Goal: Task Accomplishment & Management: Use online tool/utility

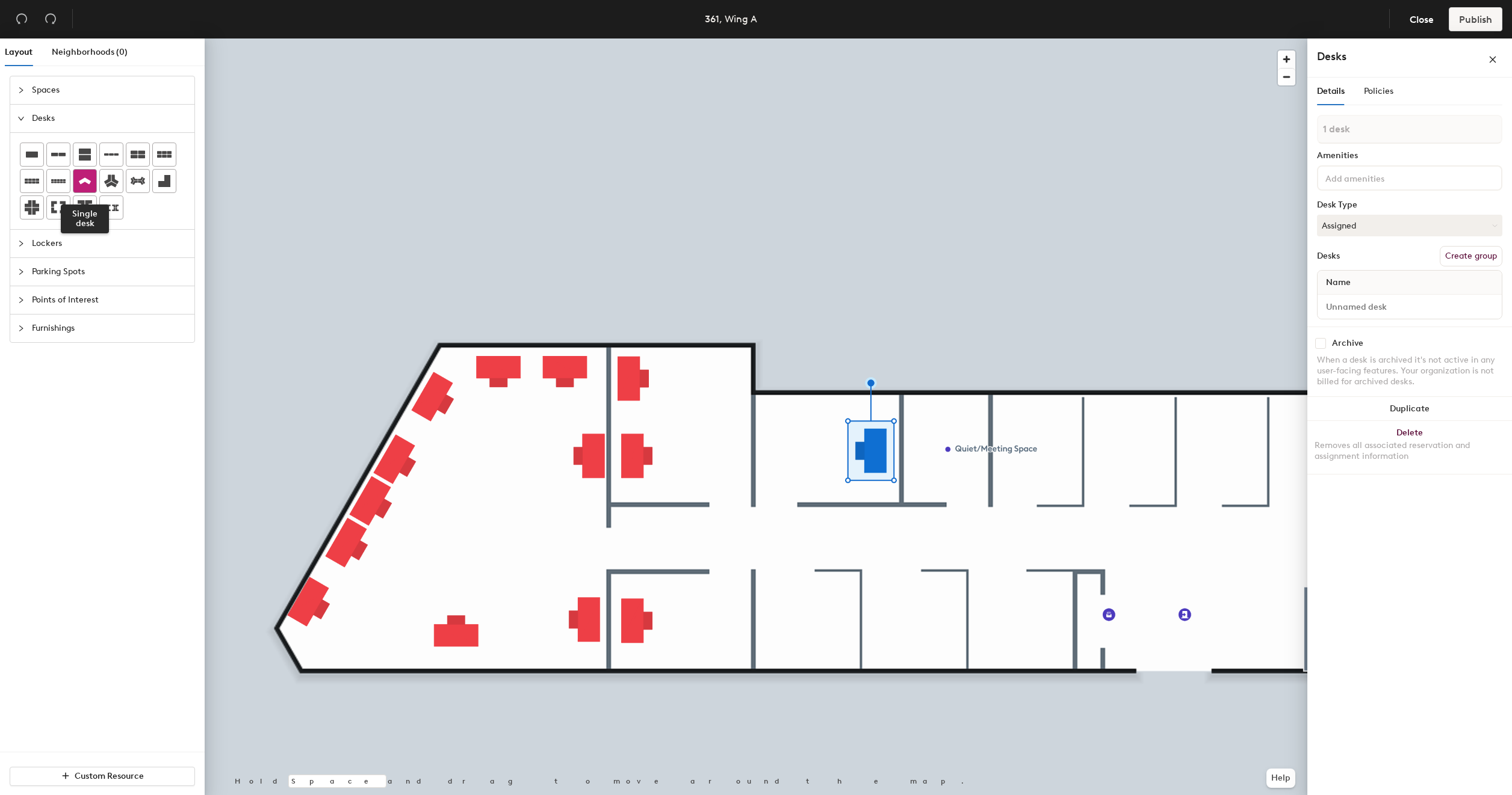
click at [82, 182] on icon at bounding box center [84, 181] width 14 height 14
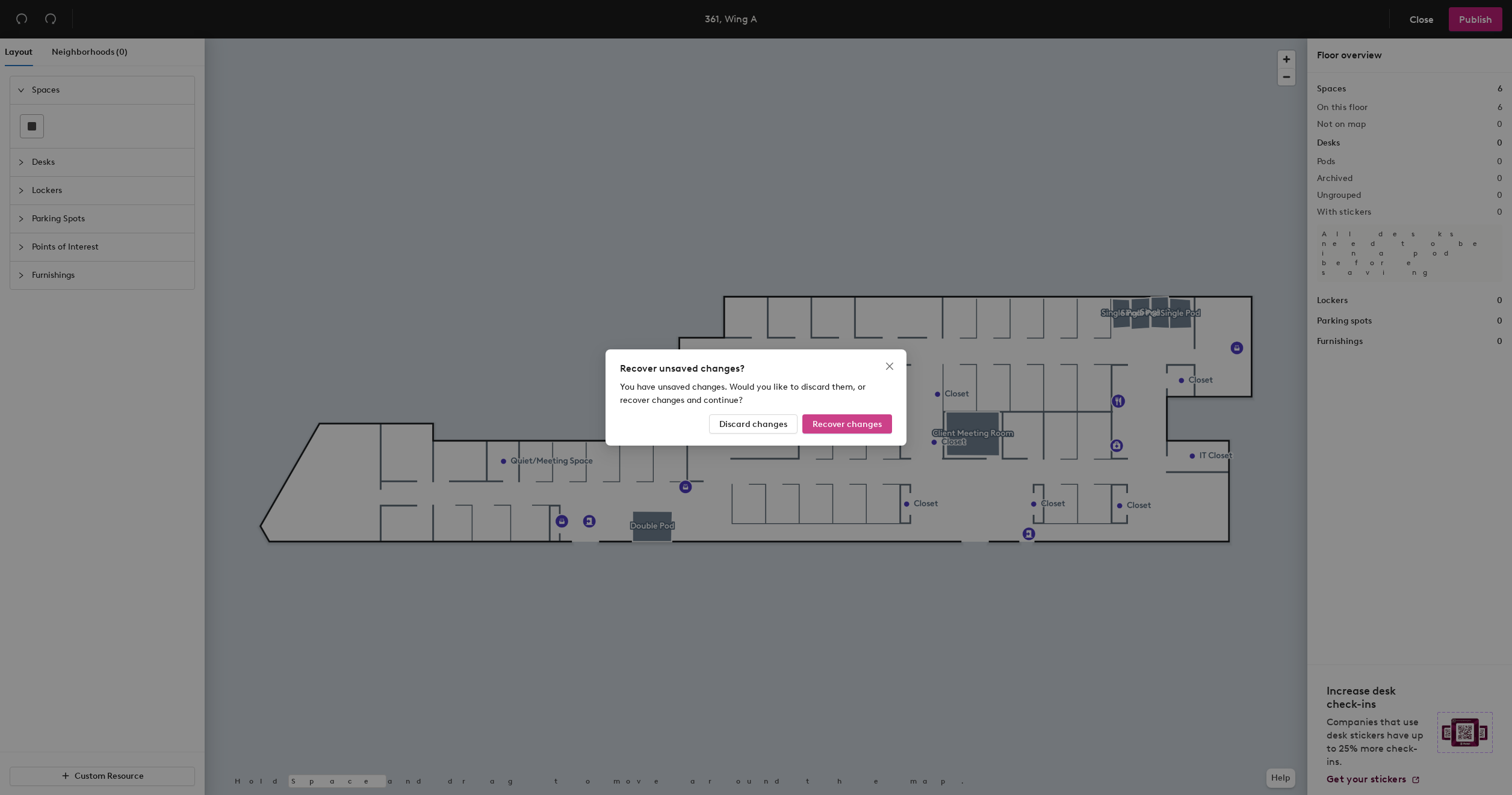
click at [848, 420] on span "Recover changes" at bounding box center [847, 424] width 69 height 10
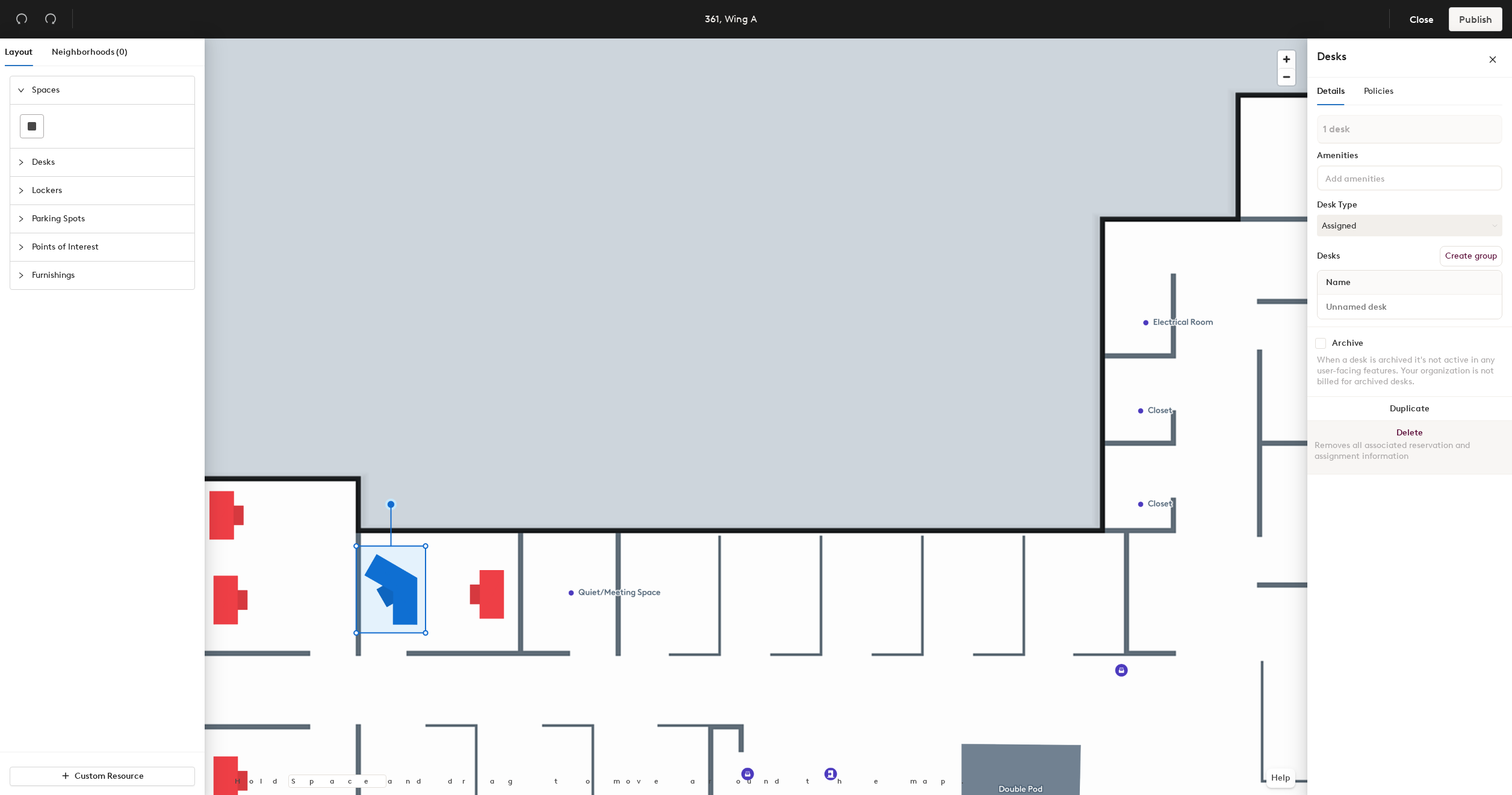
click at [1413, 425] on button "Delete Removes all associated reservation and assignment information" at bounding box center [1410, 447] width 205 height 53
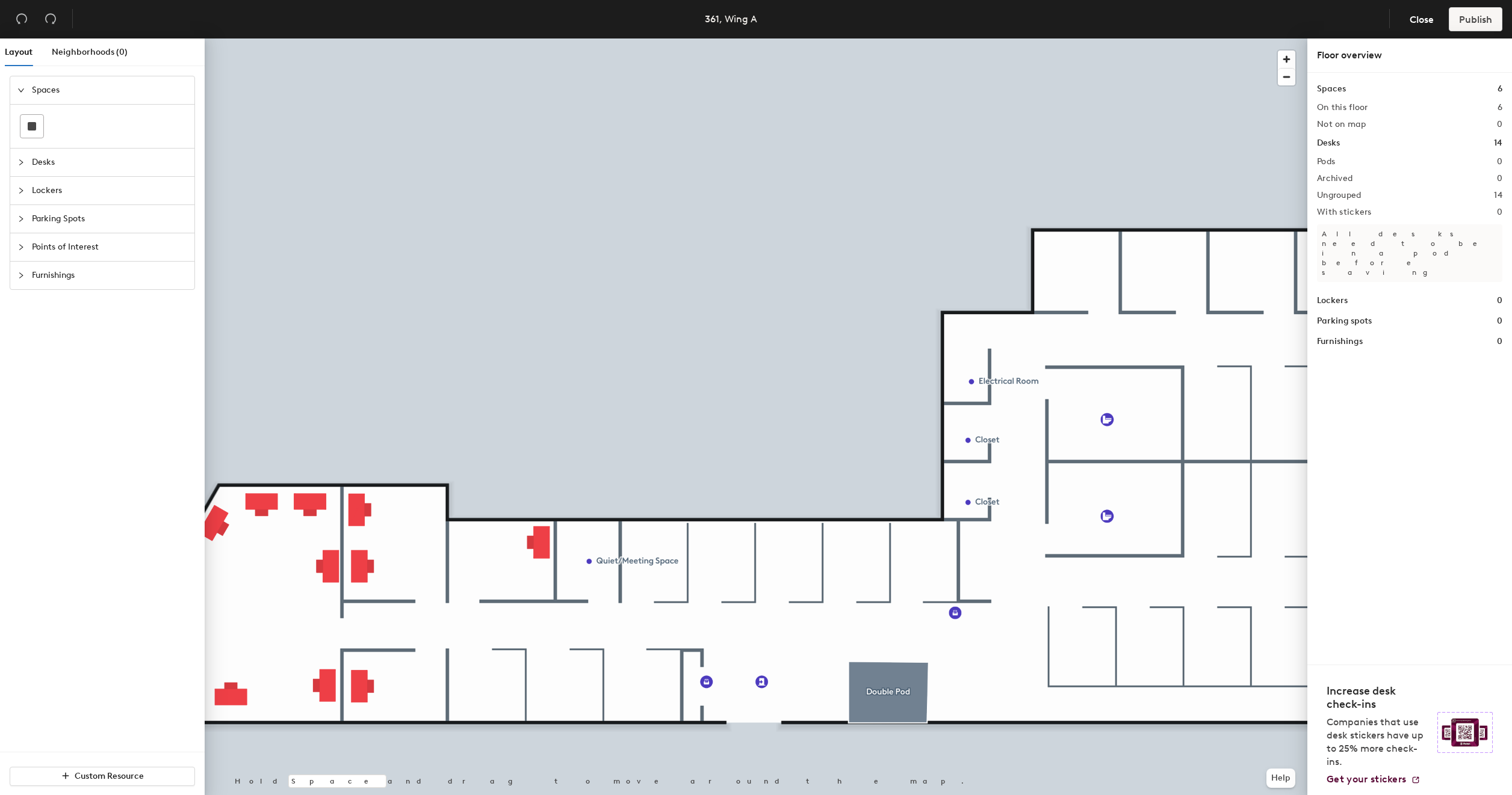
click at [533, 38] on div at bounding box center [756, 38] width 1103 height 0
click at [23, 161] on icon "collapsed" at bounding box center [21, 163] width 7 height 7
click at [37, 154] on icon at bounding box center [32, 155] width 12 height 6
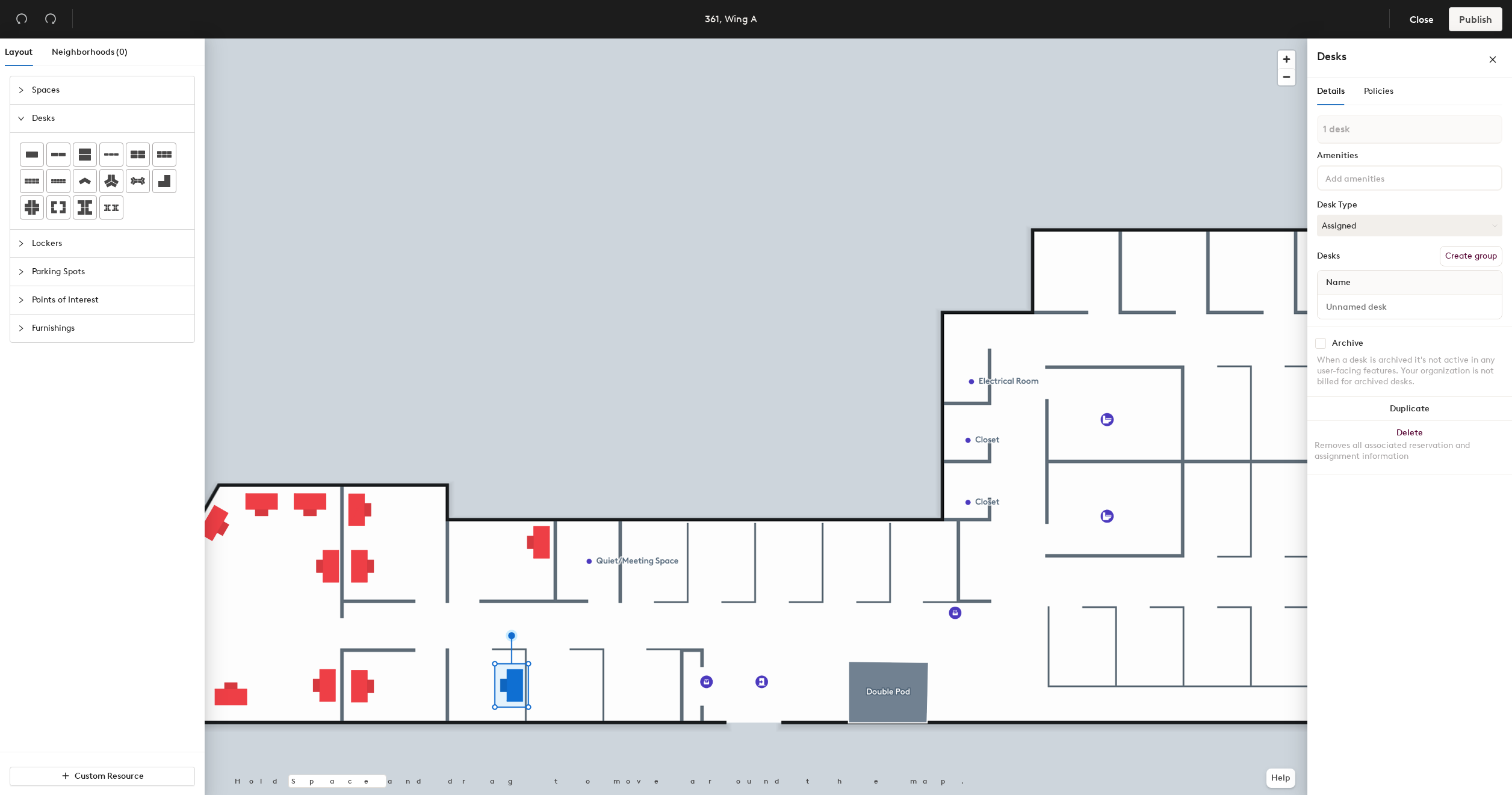
click at [561, 38] on div at bounding box center [756, 38] width 1103 height 0
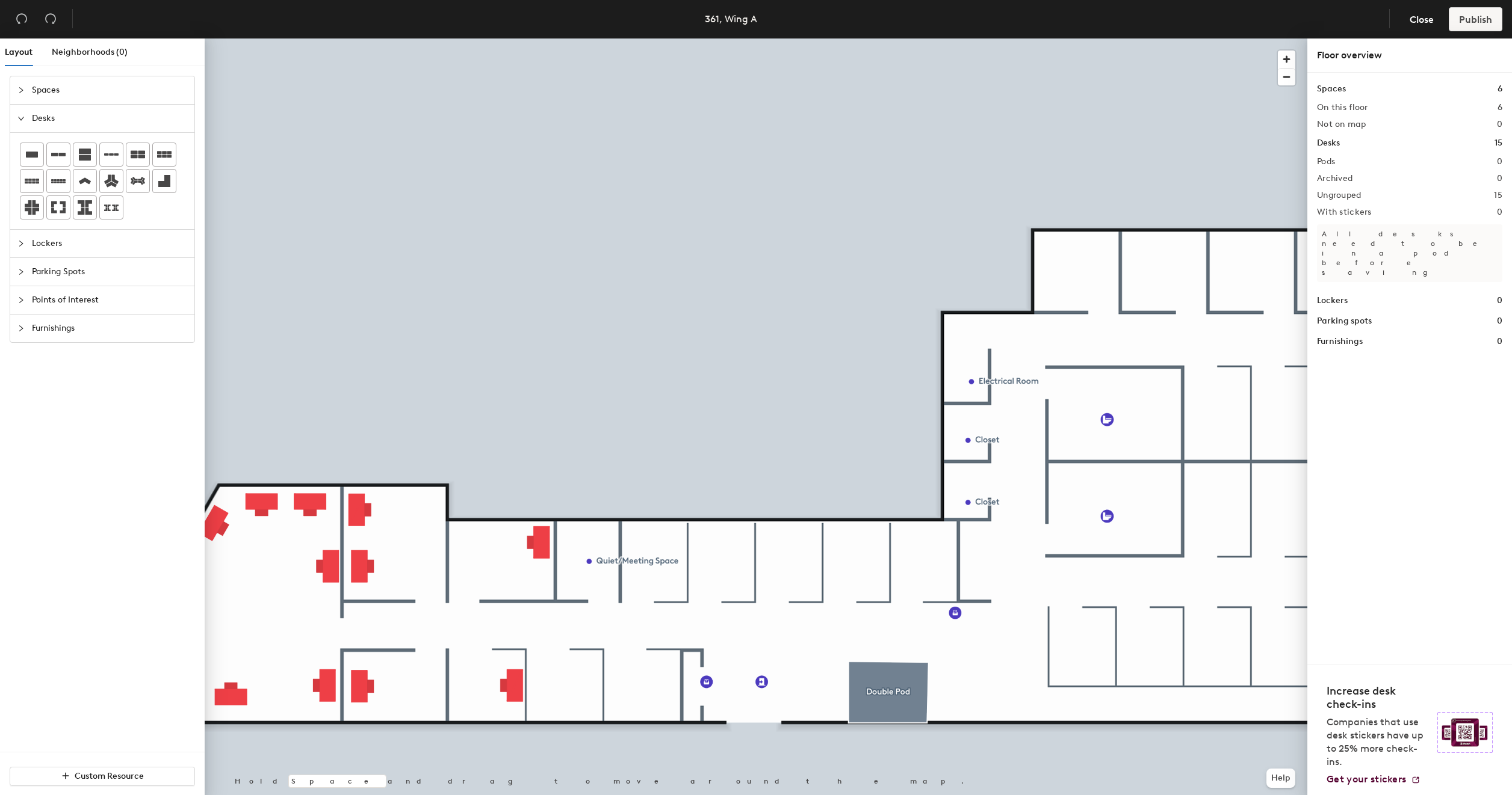
click at [517, 38] on div at bounding box center [756, 38] width 1103 height 0
click at [19, 119] on icon "expanded" at bounding box center [21, 119] width 7 height 7
click at [19, 119] on icon "collapsed" at bounding box center [21, 119] width 7 height 7
click at [20, 91] on icon "collapsed" at bounding box center [21, 91] width 7 height 7
click at [22, 161] on icon "collapsed" at bounding box center [21, 163] width 7 height 7
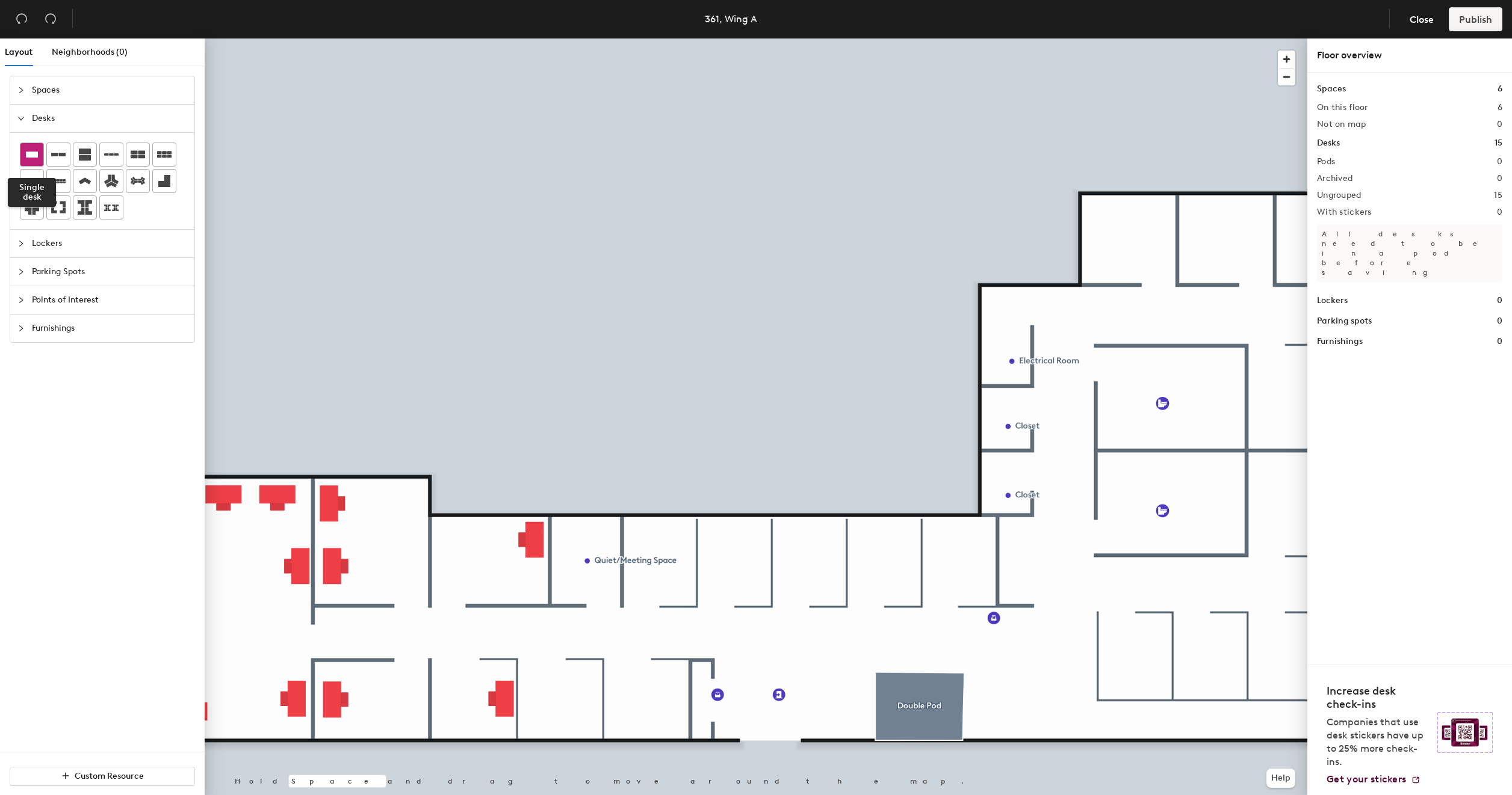
click at [37, 151] on icon at bounding box center [32, 155] width 12 height 6
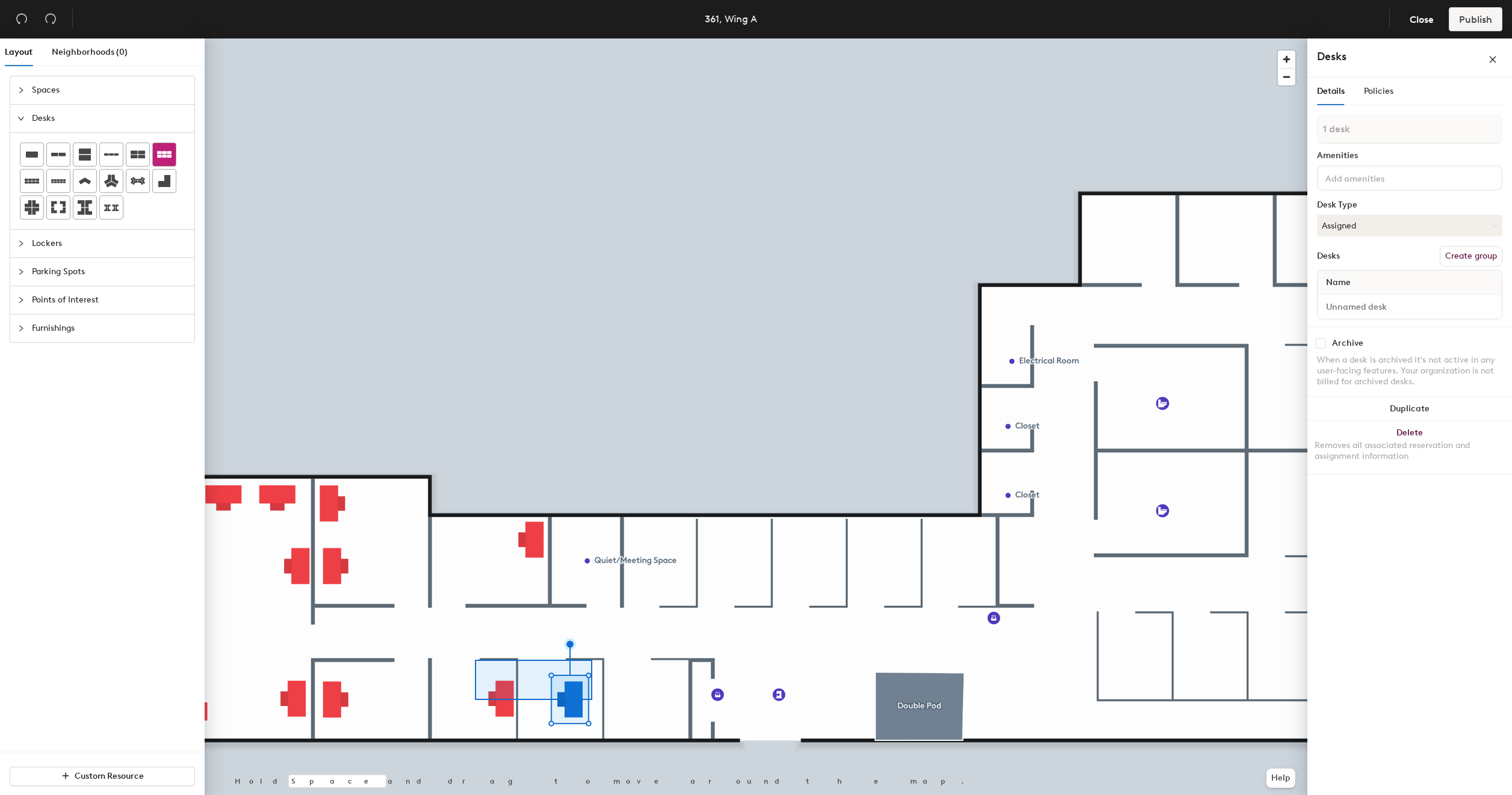
type input "2 desks"
click at [564, 38] on div at bounding box center [756, 38] width 1103 height 0
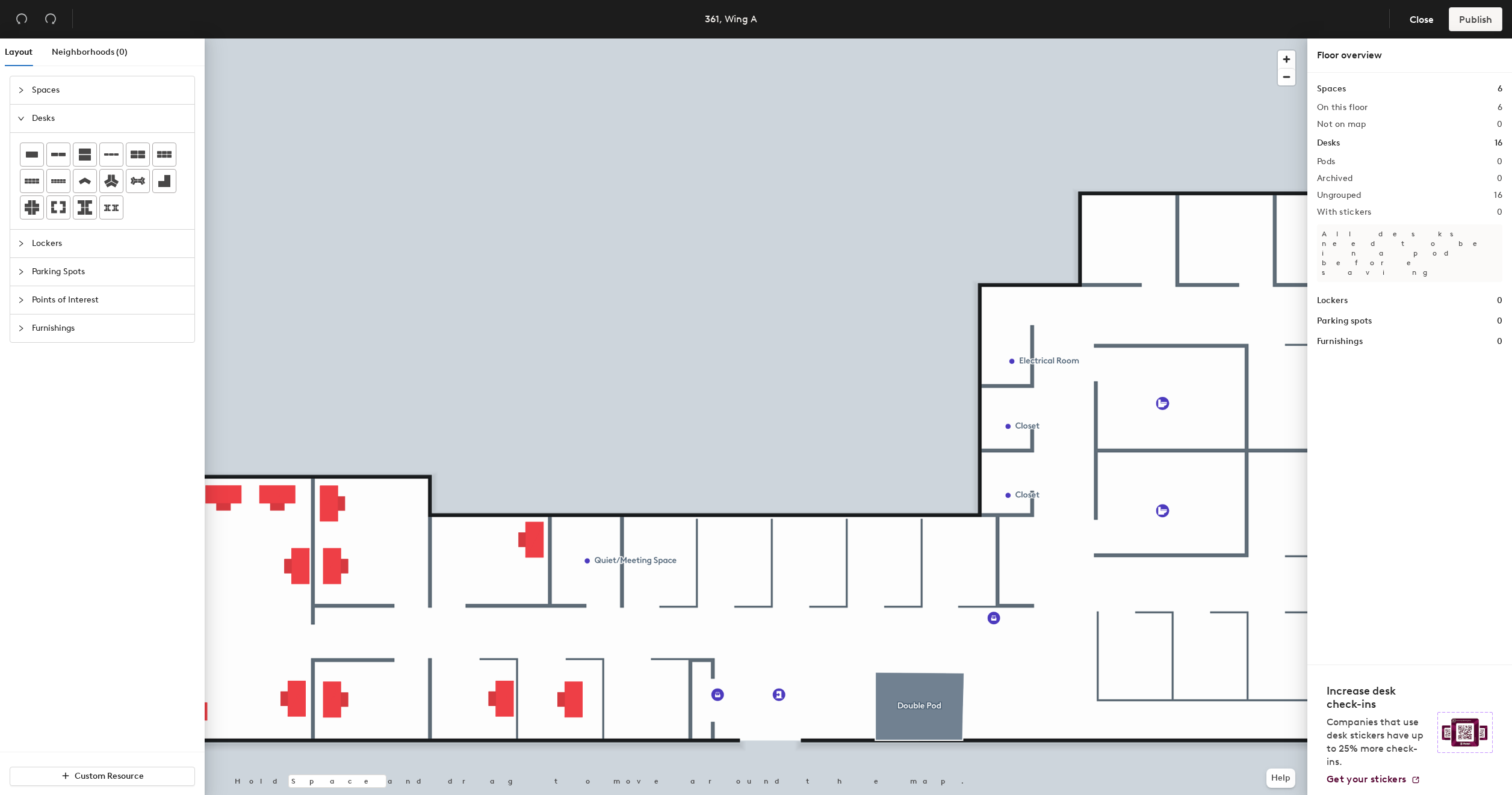
click at [1349, 728] on p "Companies that use desk stickers have up to 25% more check-ins." at bounding box center [1378, 742] width 104 height 53
click at [1476, 729] on img at bounding box center [1465, 733] width 55 height 41
click at [1406, 701] on h4 "Increase desk check-ins" at bounding box center [1378, 698] width 104 height 27
click at [37, 156] on icon at bounding box center [32, 155] width 12 height 6
click at [663, 38] on div at bounding box center [756, 38] width 1103 height 0
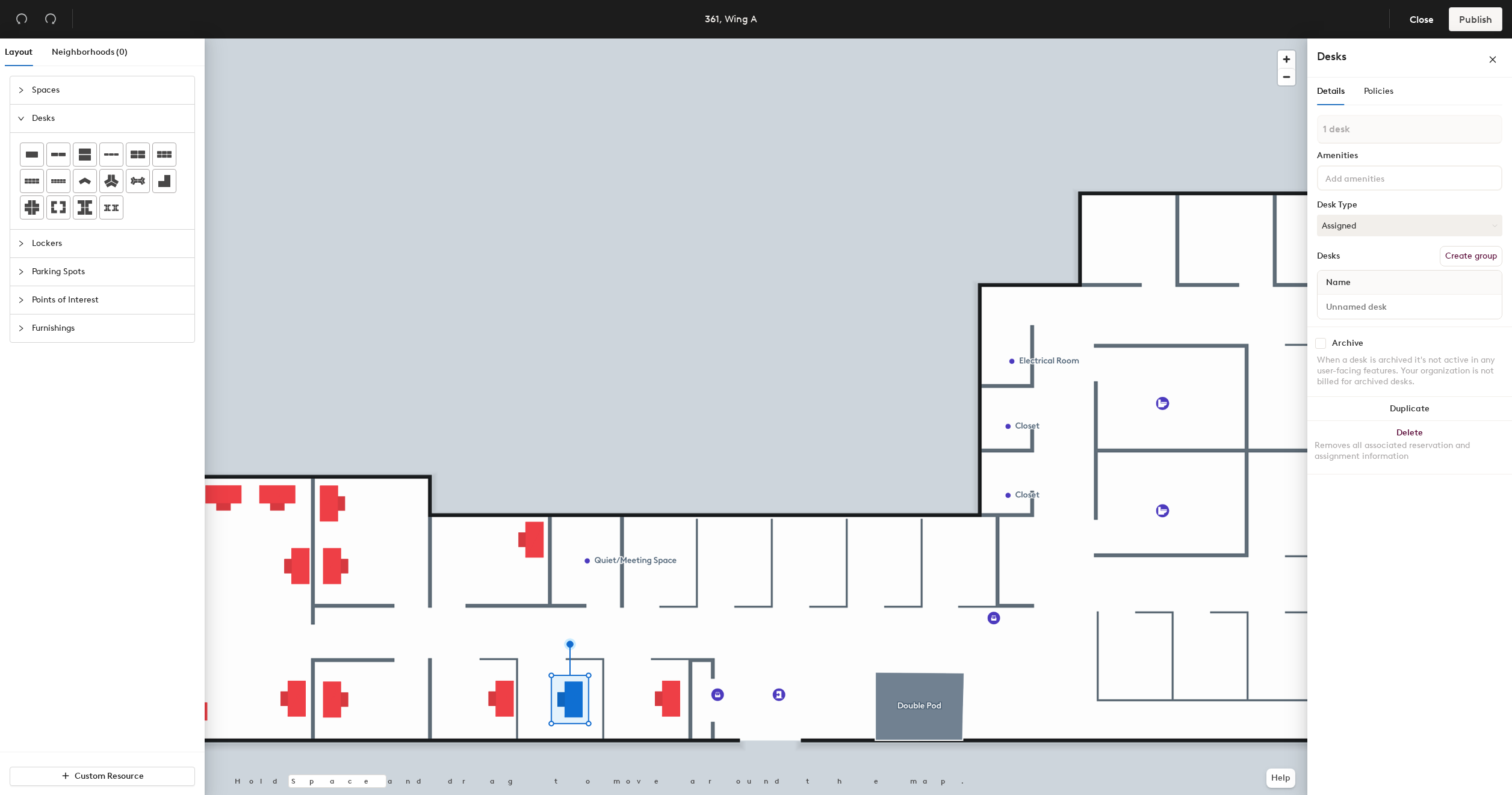
click at [593, 38] on div at bounding box center [756, 38] width 1103 height 0
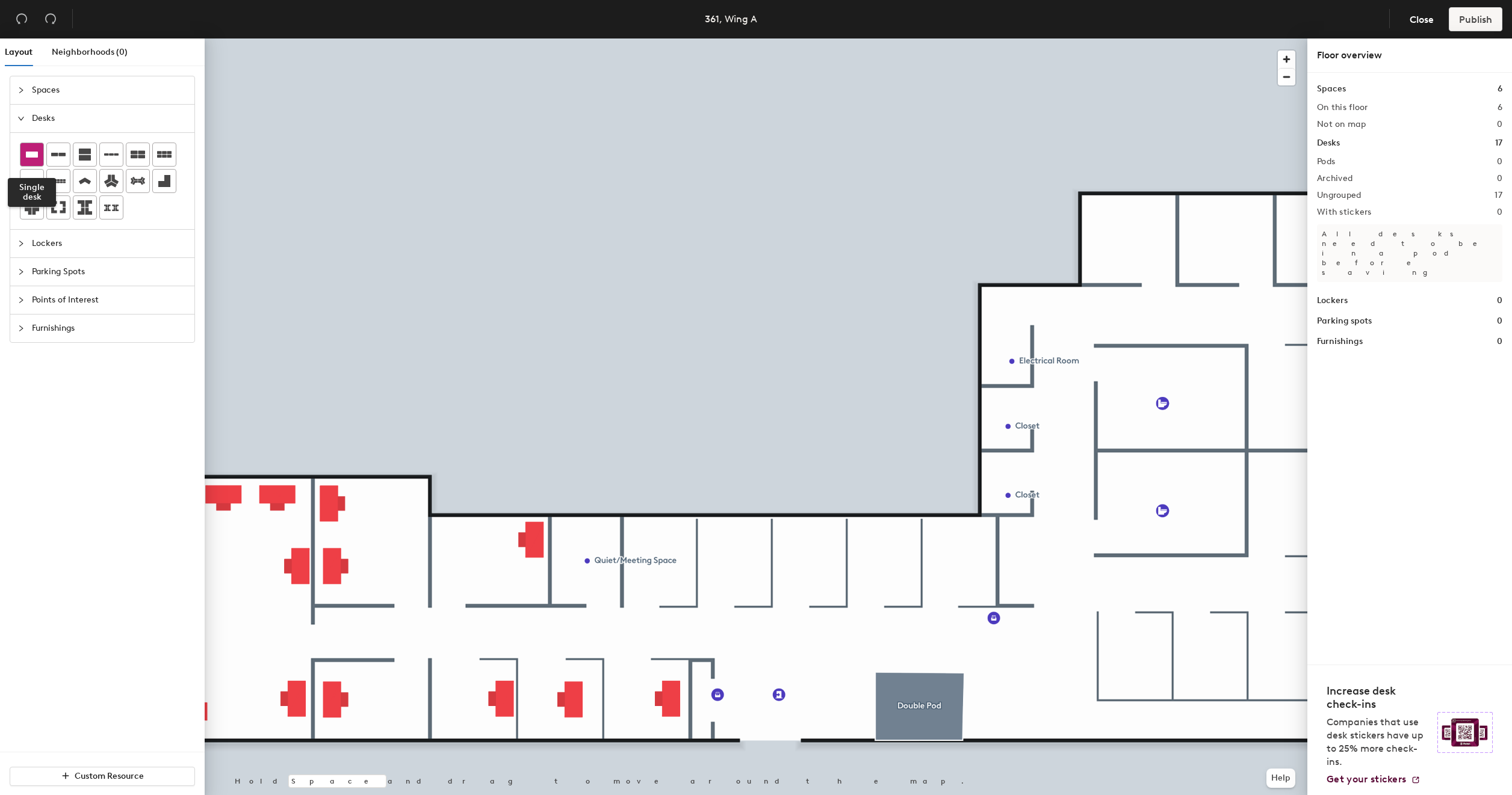
click at [34, 156] on icon at bounding box center [32, 155] width 12 height 6
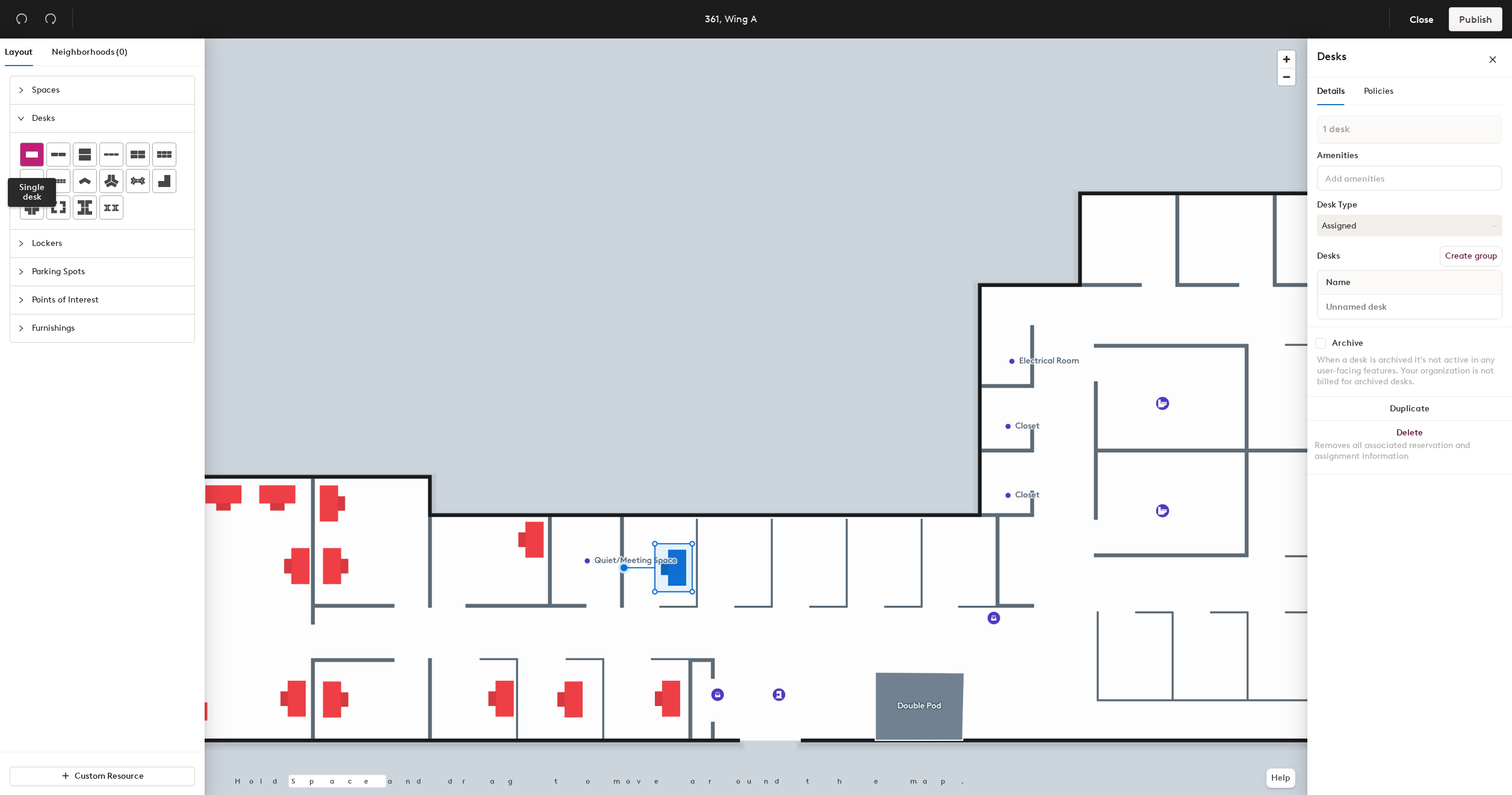
click at [27, 151] on icon at bounding box center [32, 155] width 12 height 6
click at [32, 155] on icon at bounding box center [32, 155] width 12 height 6
click at [36, 150] on icon at bounding box center [32, 154] width 14 height 14
click at [30, 153] on icon at bounding box center [32, 155] width 12 height 6
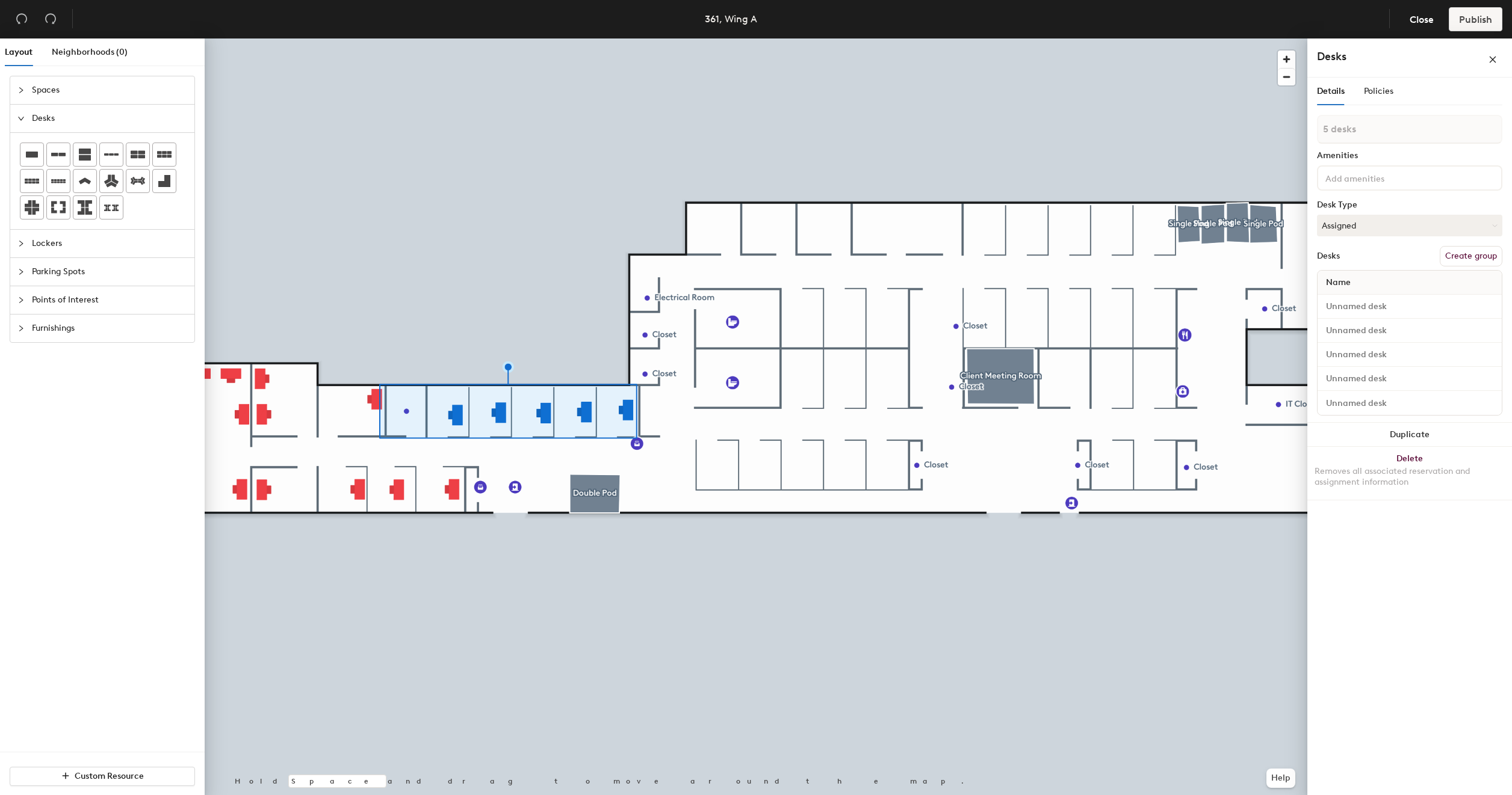
click at [1397, 91] on div "Details Policies" at bounding box center [1410, 91] width 186 height 28
click at [1364, 91] on span "Policies" at bounding box center [1378, 91] width 29 height 10
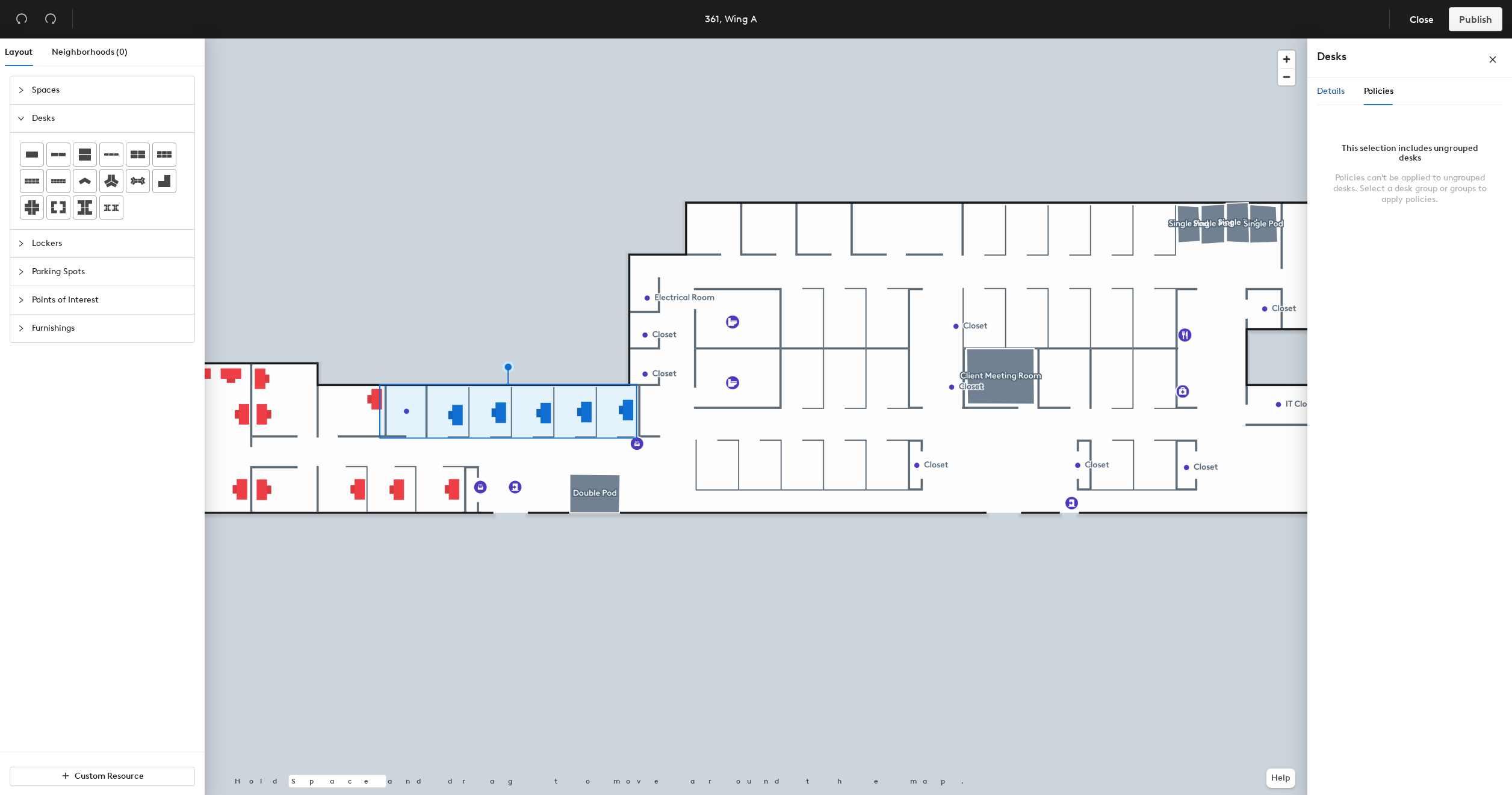
click at [1329, 90] on span "Details" at bounding box center [1331, 91] width 28 height 10
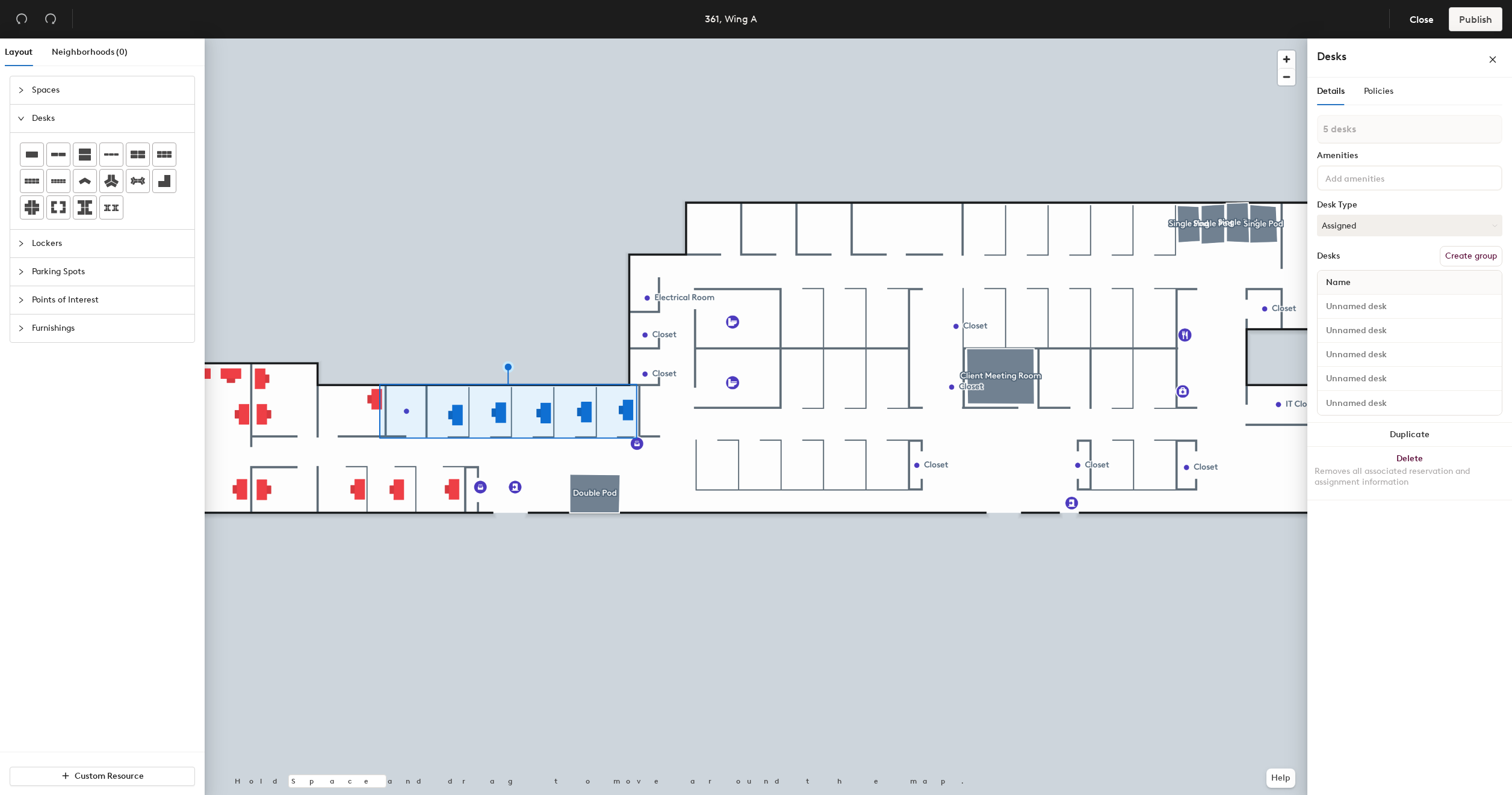
click at [538, 38] on div at bounding box center [756, 38] width 1103 height 0
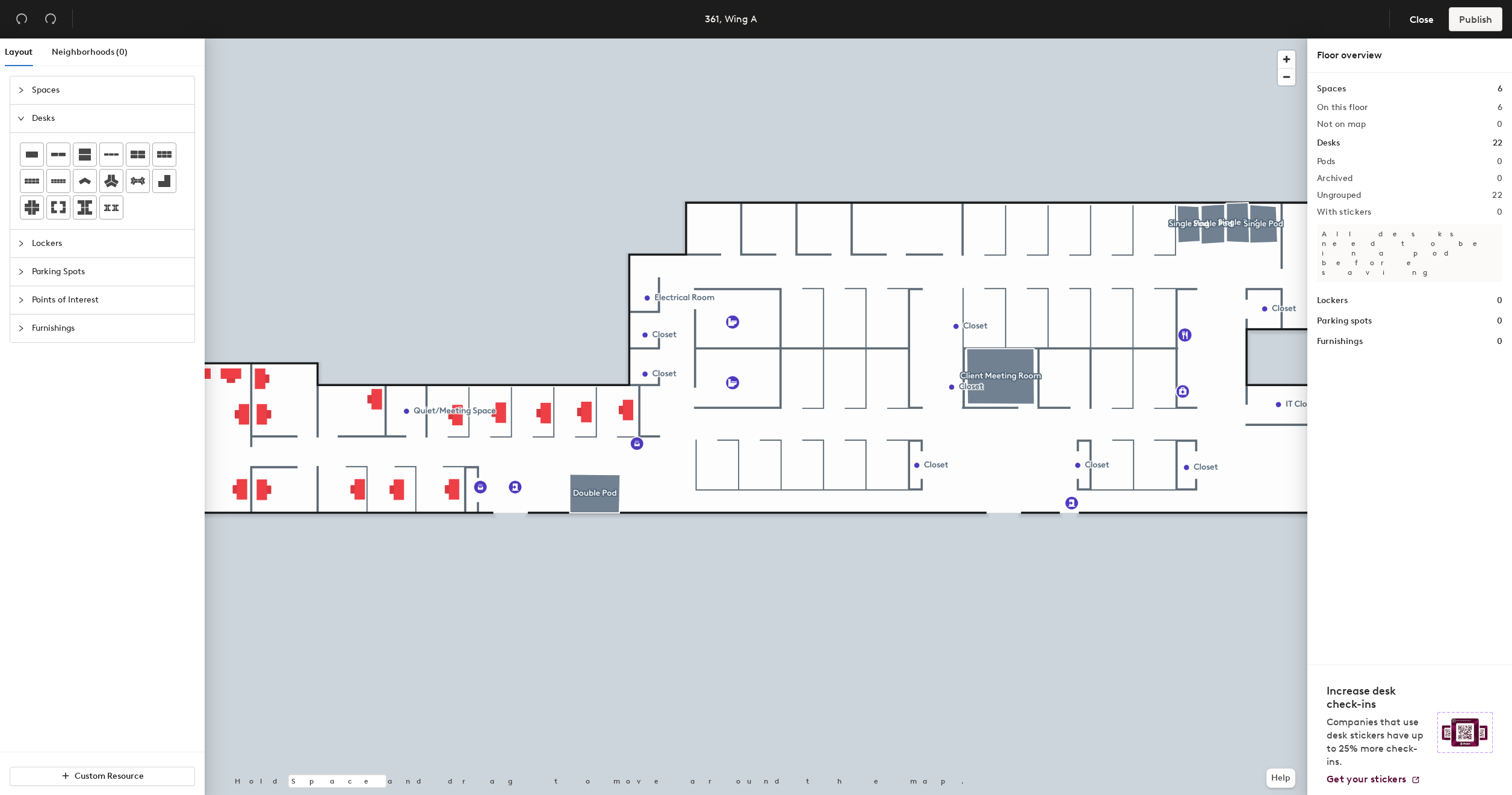
click at [533, 38] on div at bounding box center [756, 38] width 1103 height 0
click at [112, 154] on icon at bounding box center [111, 155] width 14 height 2
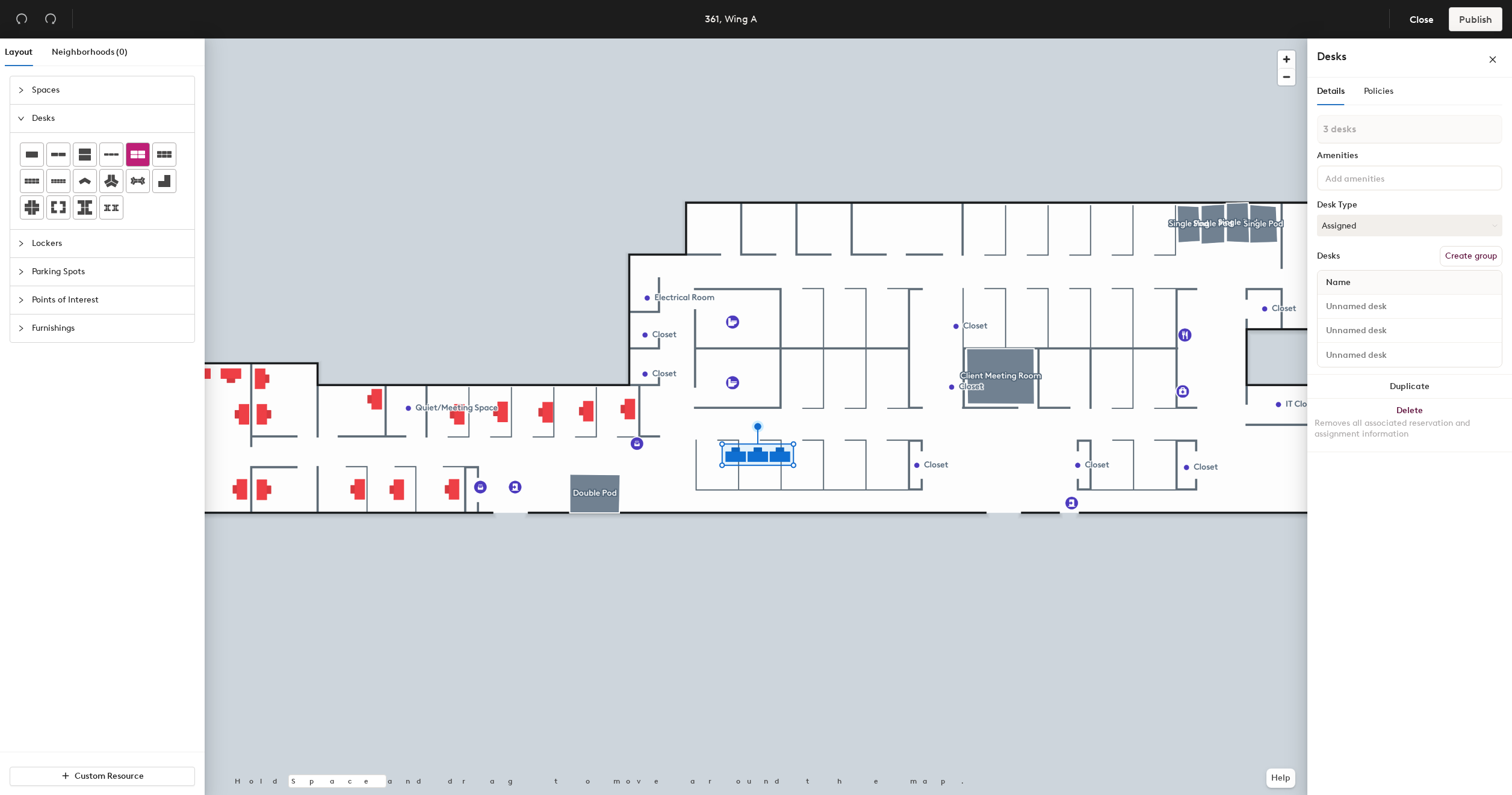
type input "1 desk"
click at [60, 145] on div at bounding box center [58, 155] width 23 height 23
type input "1 desk"
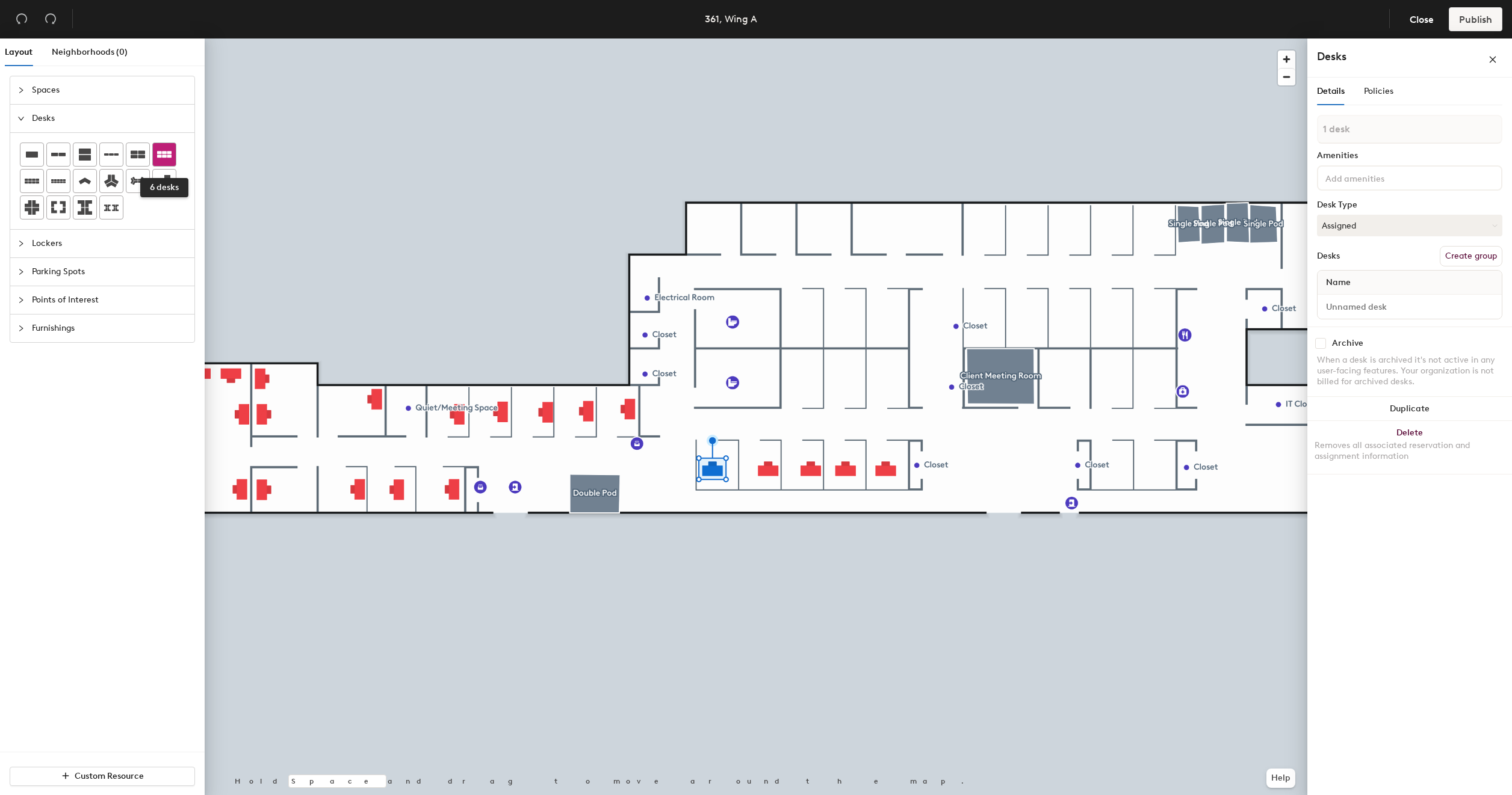
click at [168, 154] on icon at bounding box center [164, 154] width 14 height 7
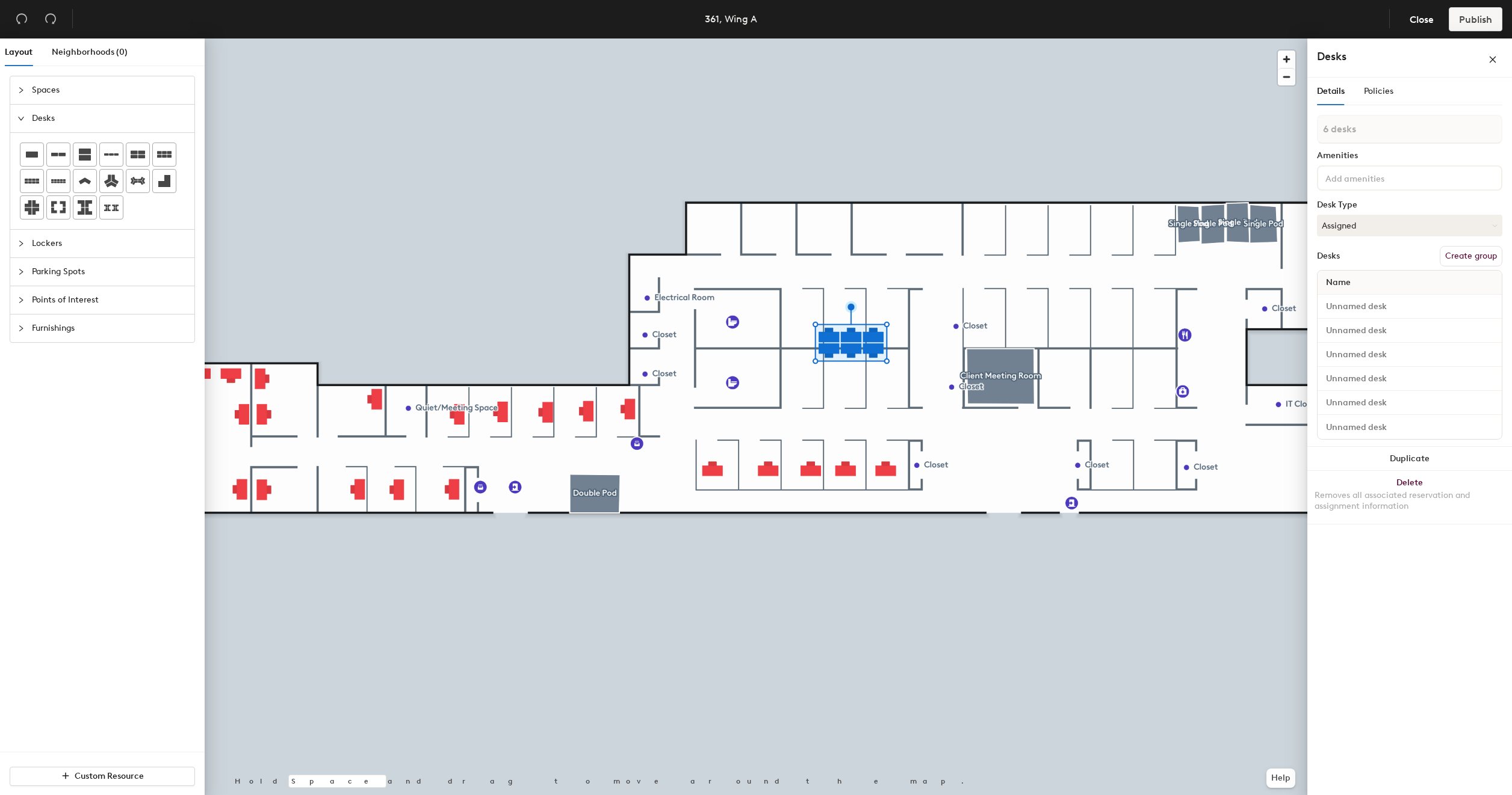
type input "1 desk"
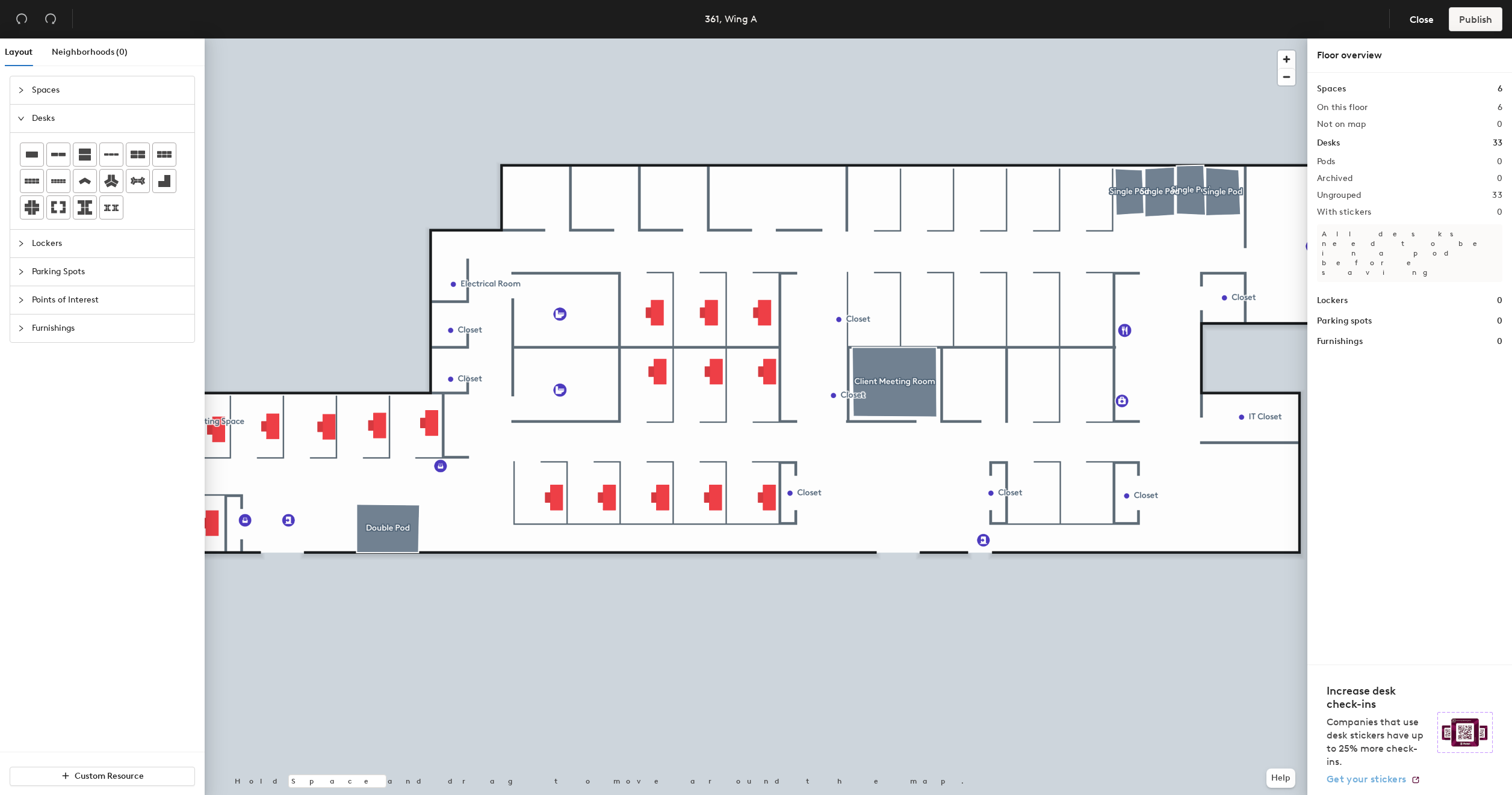
click at [1375, 781] on span "Get your stickers" at bounding box center [1366, 779] width 79 height 11
click at [1352, 56] on div "Floor overview" at bounding box center [1410, 55] width 186 height 14
click at [1279, 778] on button "Help" at bounding box center [1280, 778] width 29 height 19
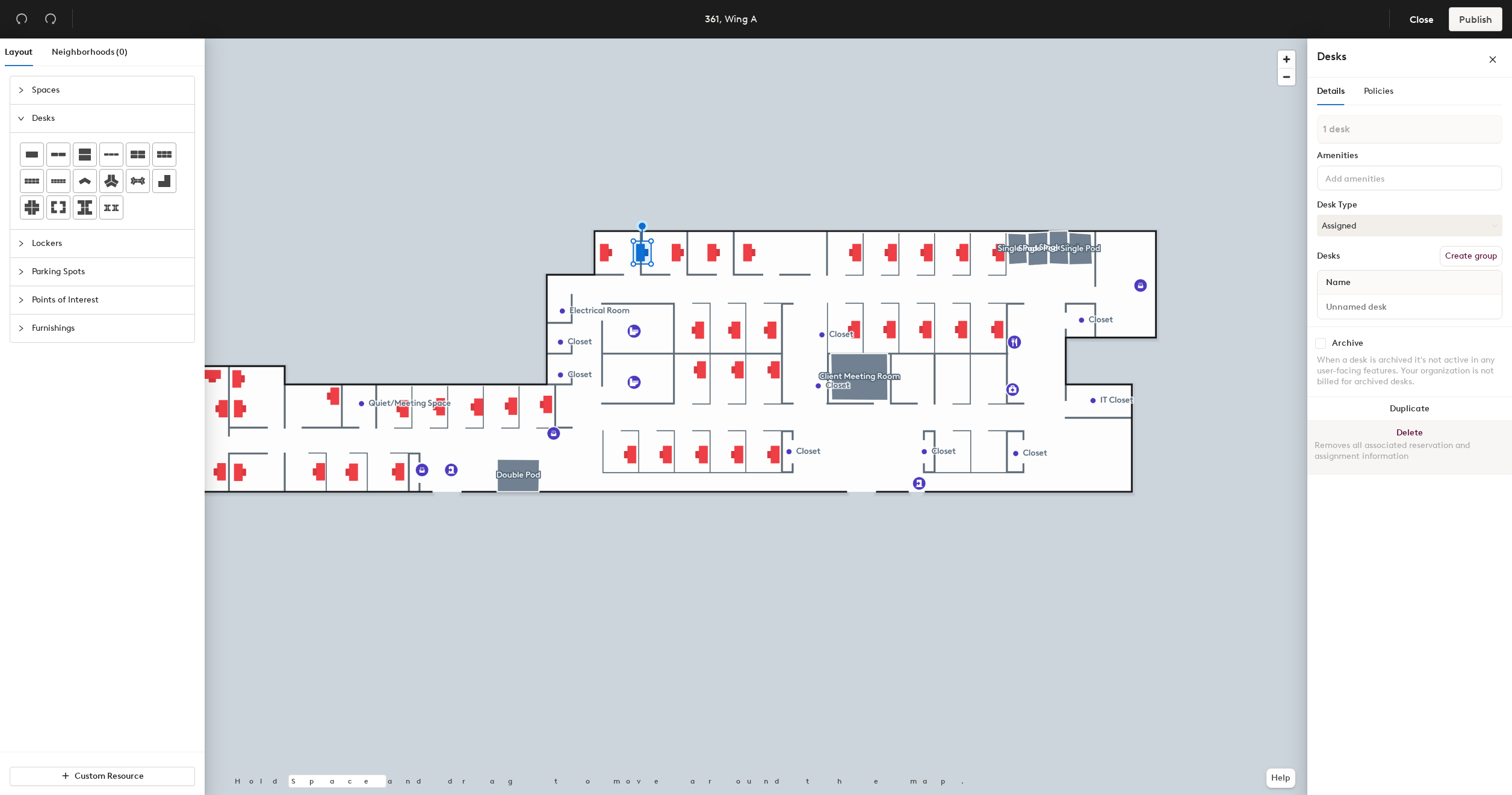
click at [1420, 429] on button "Delete Removes all associated reservation and assignment information" at bounding box center [1410, 447] width 205 height 53
click at [712, 38] on div at bounding box center [756, 38] width 1103 height 0
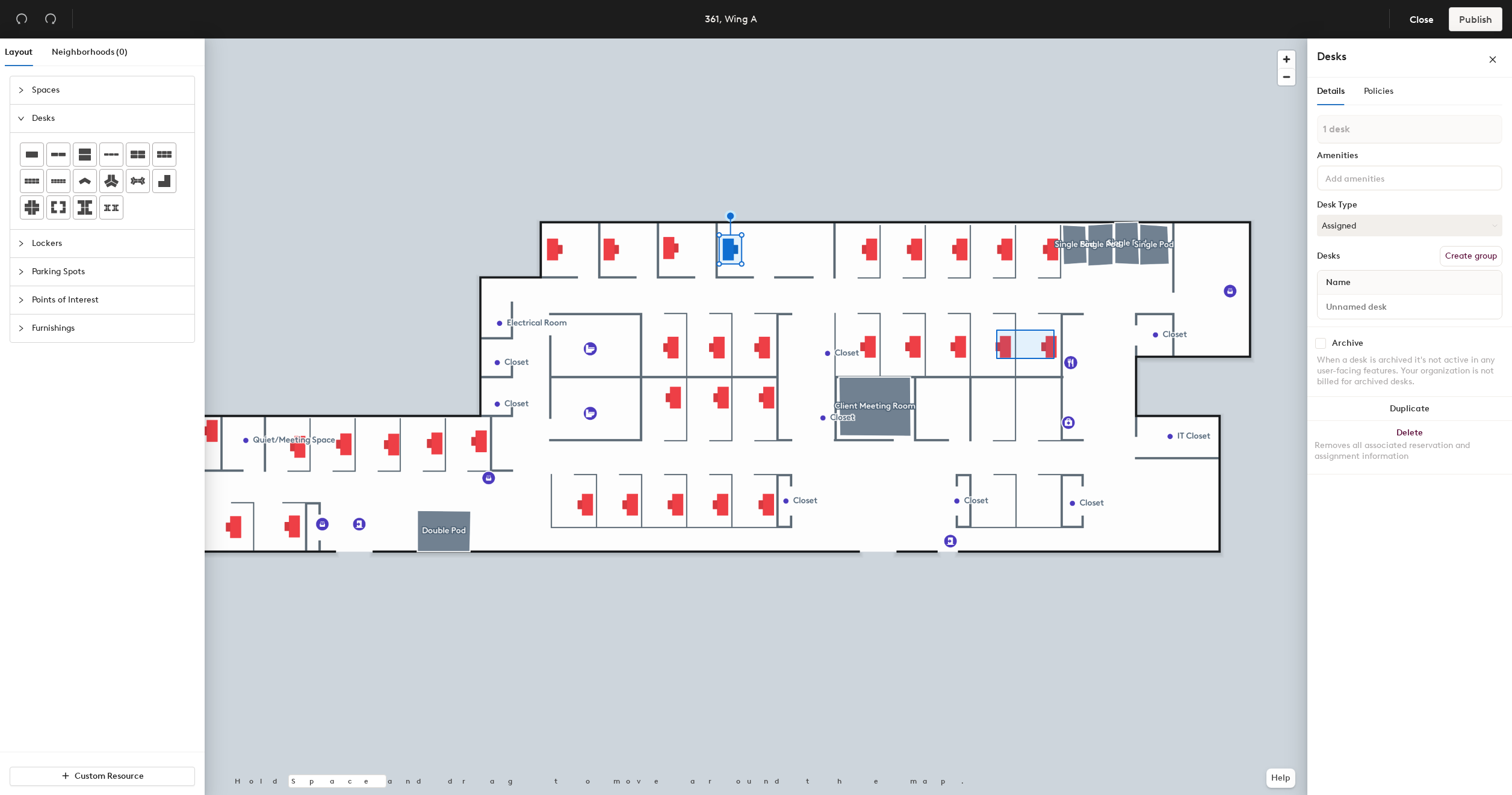
type input "2 desks"
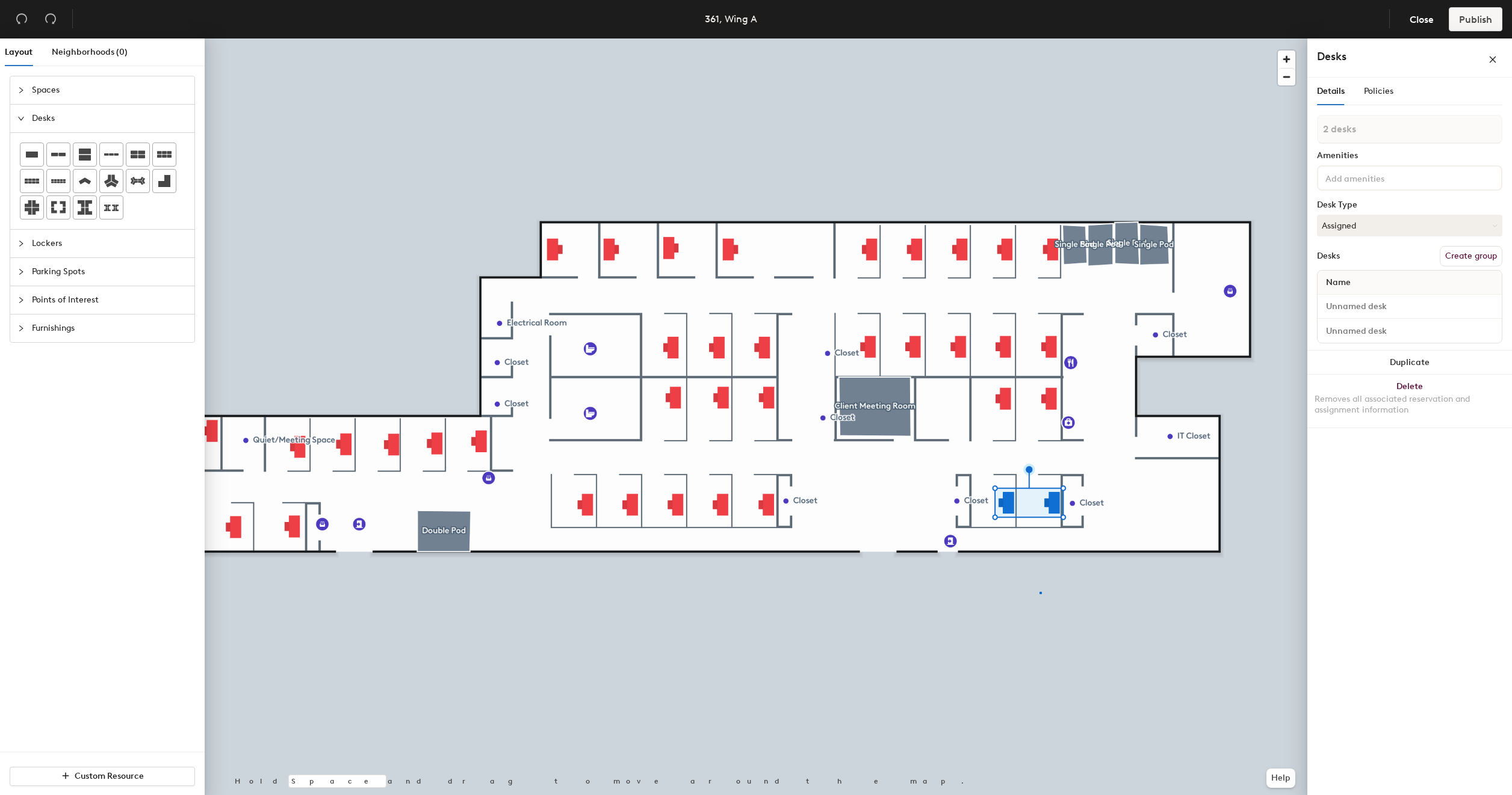
click at [1040, 38] on div at bounding box center [756, 38] width 1103 height 0
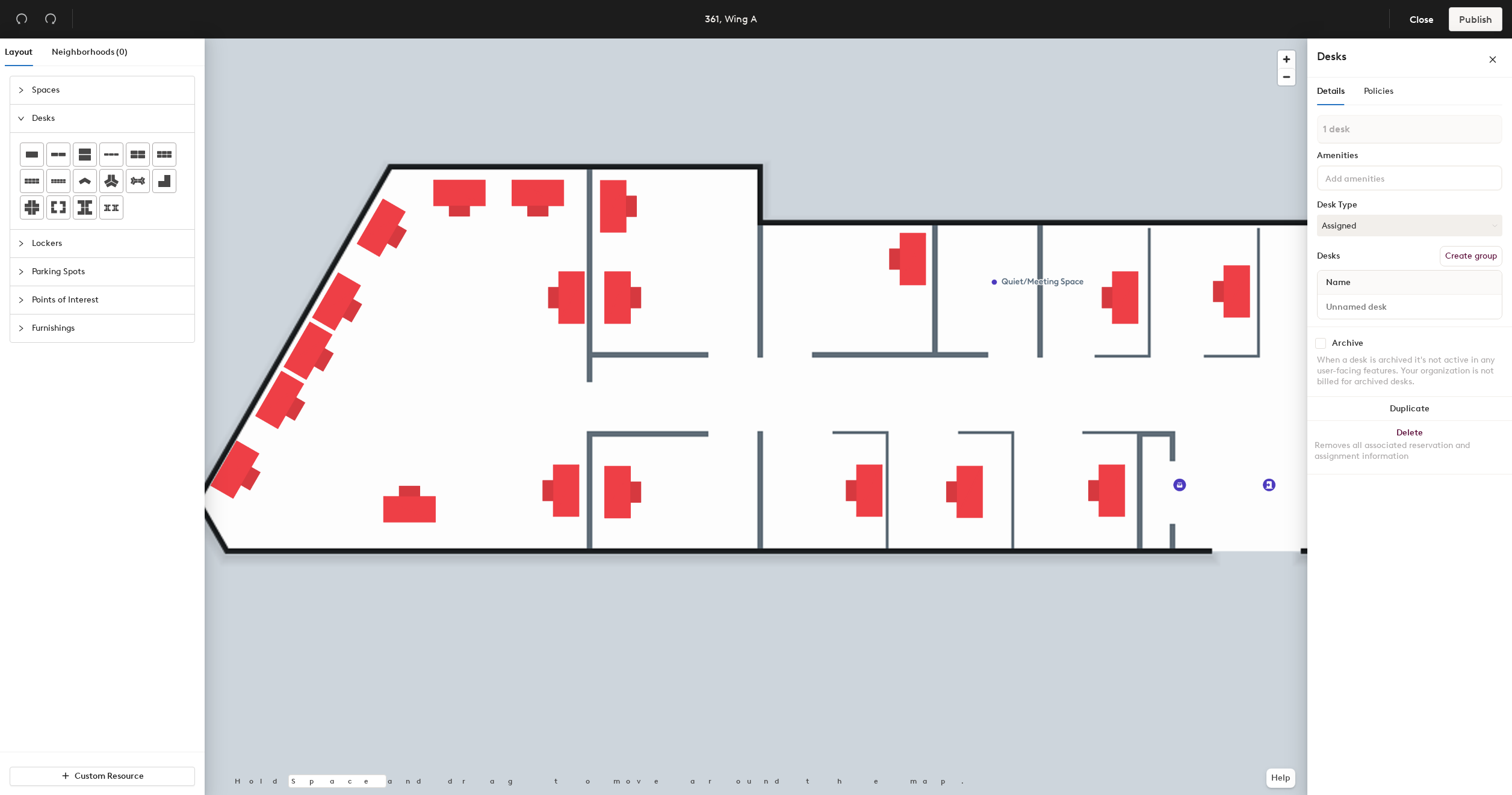
click at [399, 38] on div at bounding box center [756, 38] width 1103 height 0
click at [1398, 285] on div "Name" at bounding box center [1410, 282] width 184 height 24
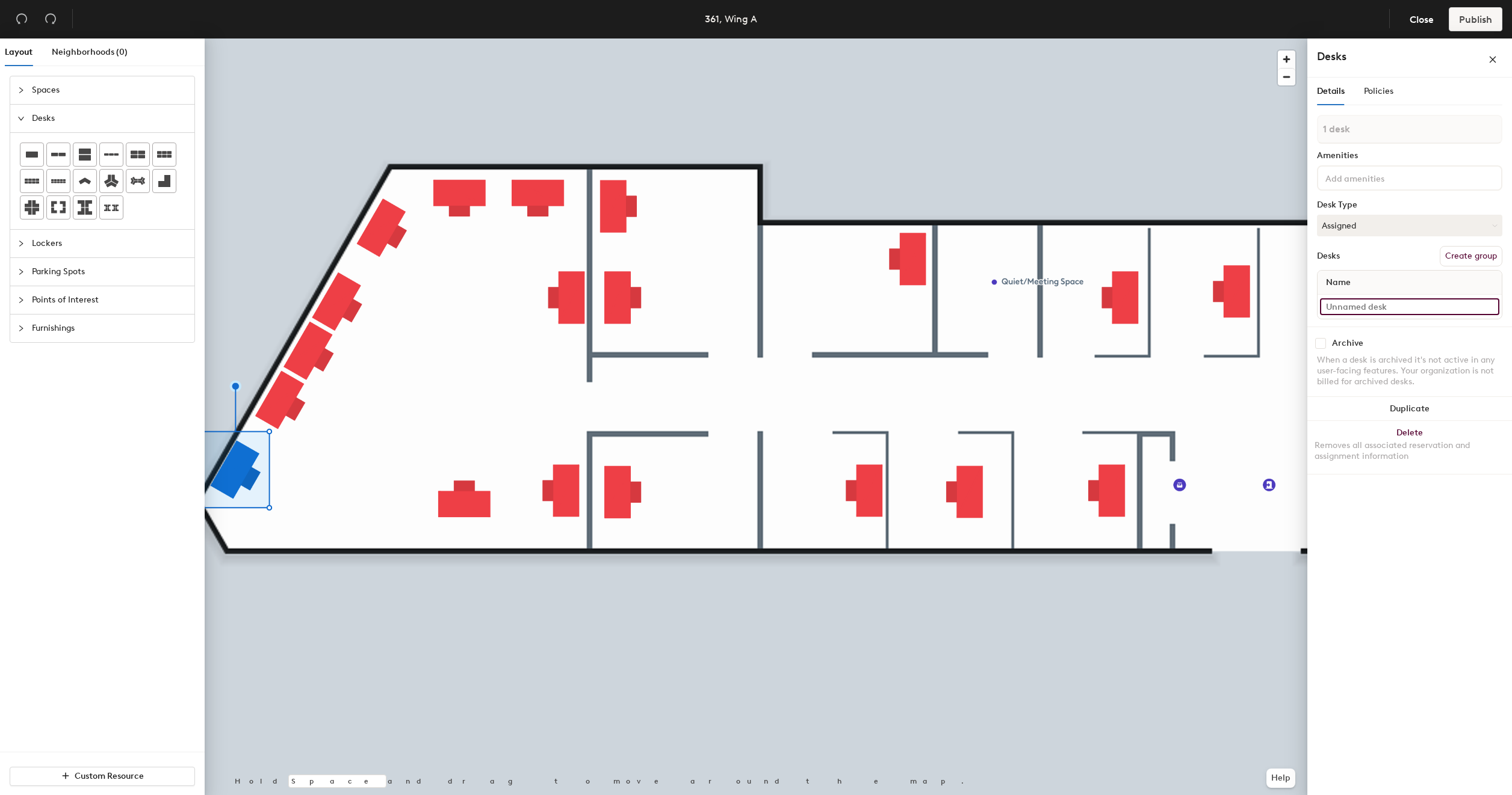
click at [1389, 302] on input at bounding box center [1410, 307] width 179 height 17
click at [1351, 282] on span "Name" at bounding box center [1338, 282] width 37 height 22
click at [1348, 306] on input at bounding box center [1410, 307] width 179 height 17
paste input "PEIT Hub - 361 Large Conference Room"
type input "PEIT Hub - 361 Large Conference Room"
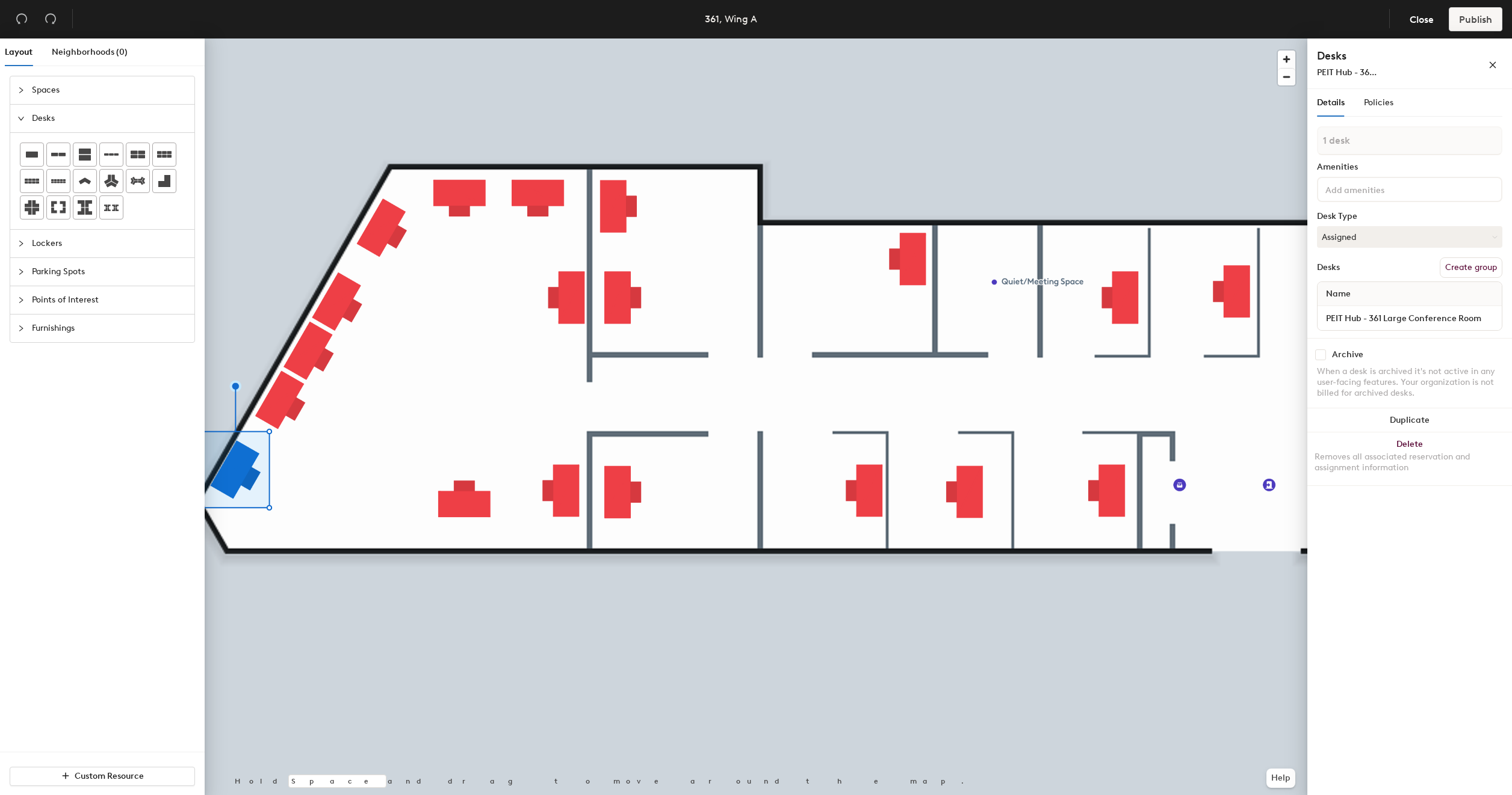
click at [1450, 266] on button "Create group" at bounding box center [1471, 267] width 63 height 20
click at [1356, 140] on input "Pod 1" at bounding box center [1410, 141] width 186 height 29
click at [1369, 240] on button "Assigned" at bounding box center [1410, 236] width 186 height 22
click at [1373, 271] on div "Assigned" at bounding box center [1378, 274] width 120 height 18
click at [1488, 317] on input "PEIT Hub - 361 Large Conference Room" at bounding box center [1410, 318] width 179 height 17
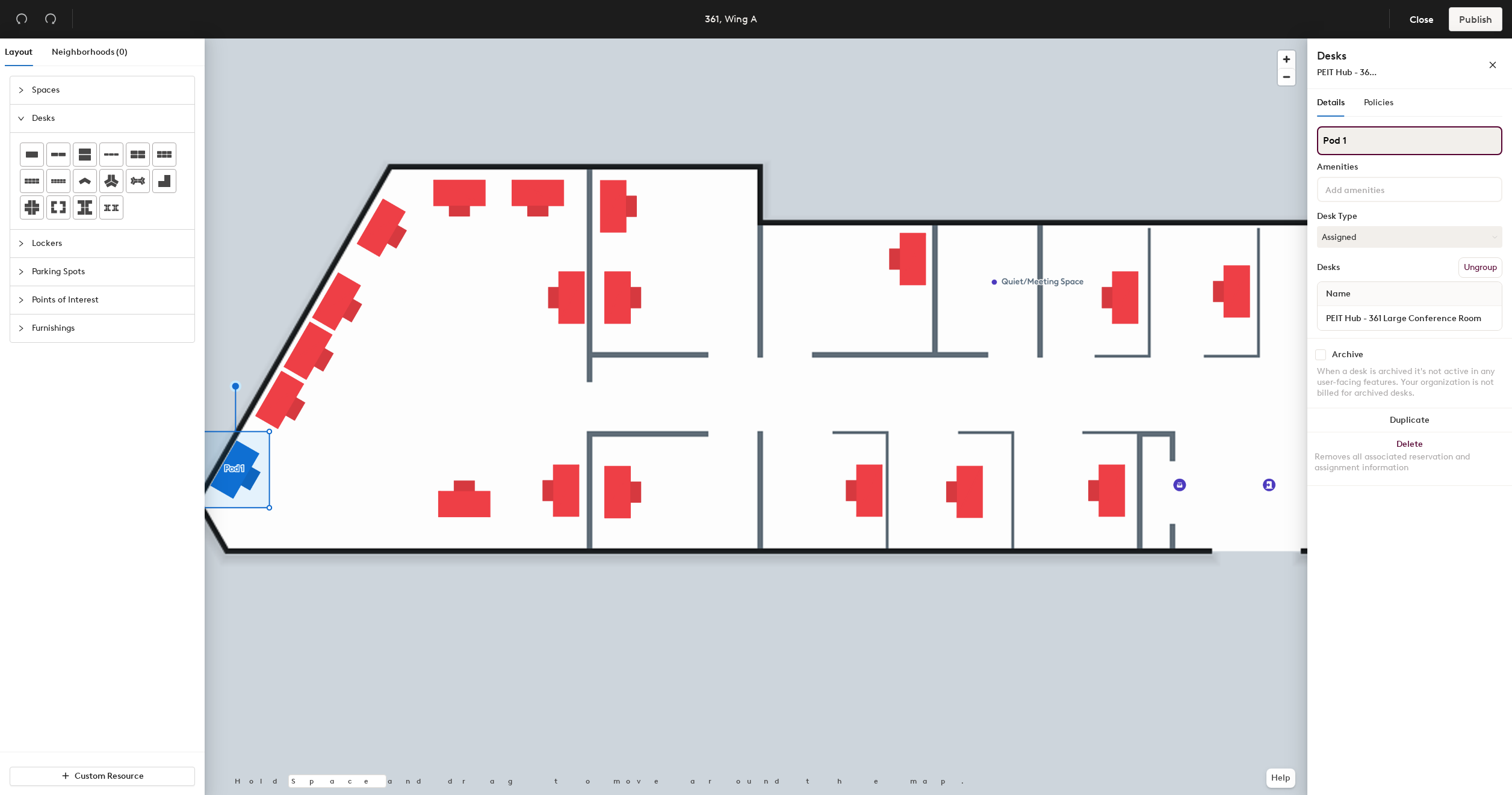
click at [1348, 138] on input "Pod 1" at bounding box center [1410, 141] width 186 height 29
paste input "EIT Hub - 361 Large Conference Room"
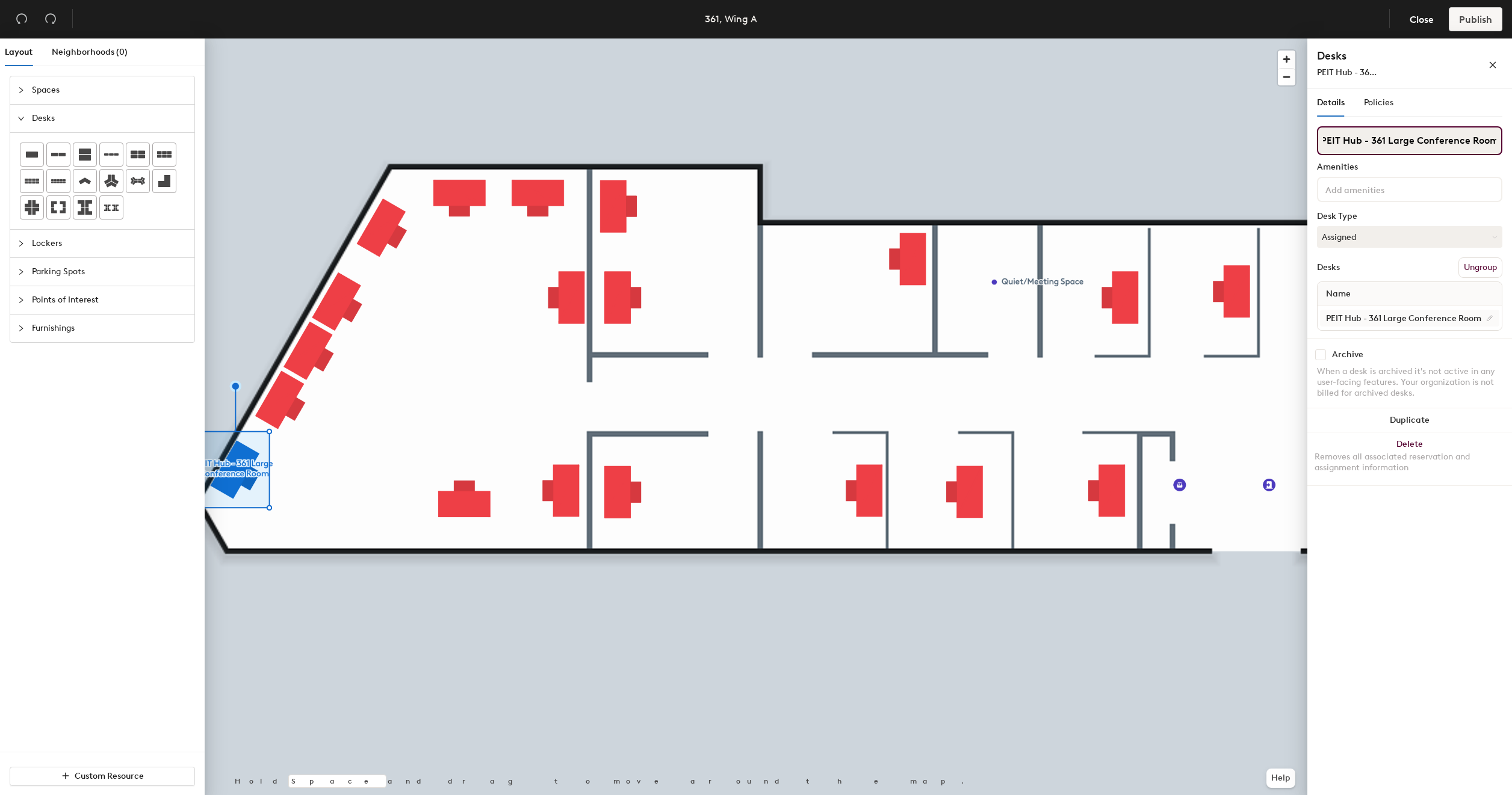
type input "PEIT Hub - 361 Large Conference Room"
click at [1369, 313] on input "PEIT Hub - 361 Large Conference Room" at bounding box center [1410, 318] width 179 height 17
click at [1369, 315] on input "PEIT Hub - 361 Large Conference Room" at bounding box center [1410, 318] width 179 height 17
click at [1454, 316] on input "361 Large Conference Room" at bounding box center [1410, 318] width 179 height 17
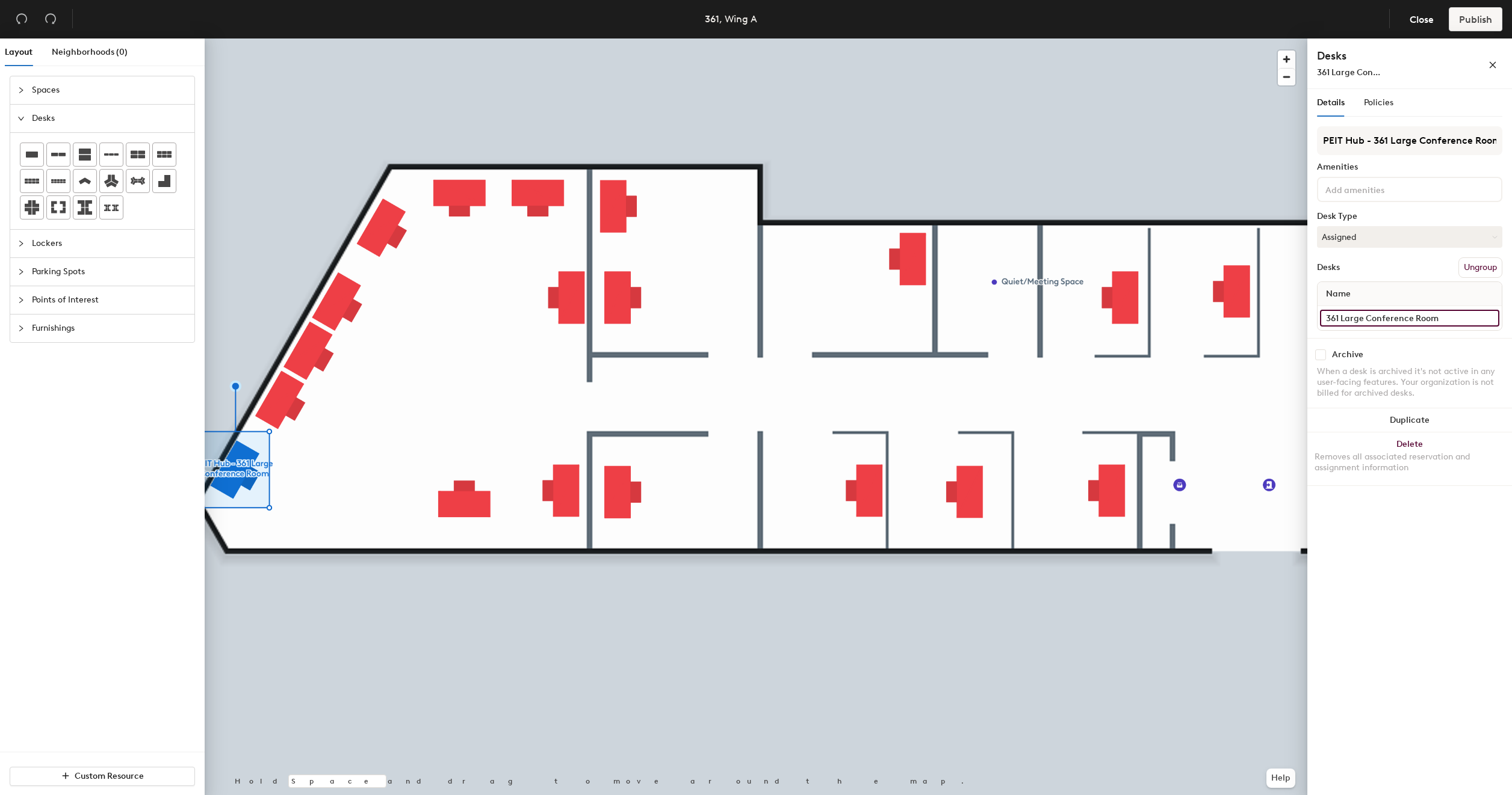
click at [1454, 316] on input "361 Large Conference Room" at bounding box center [1410, 318] width 179 height 17
type input "3"
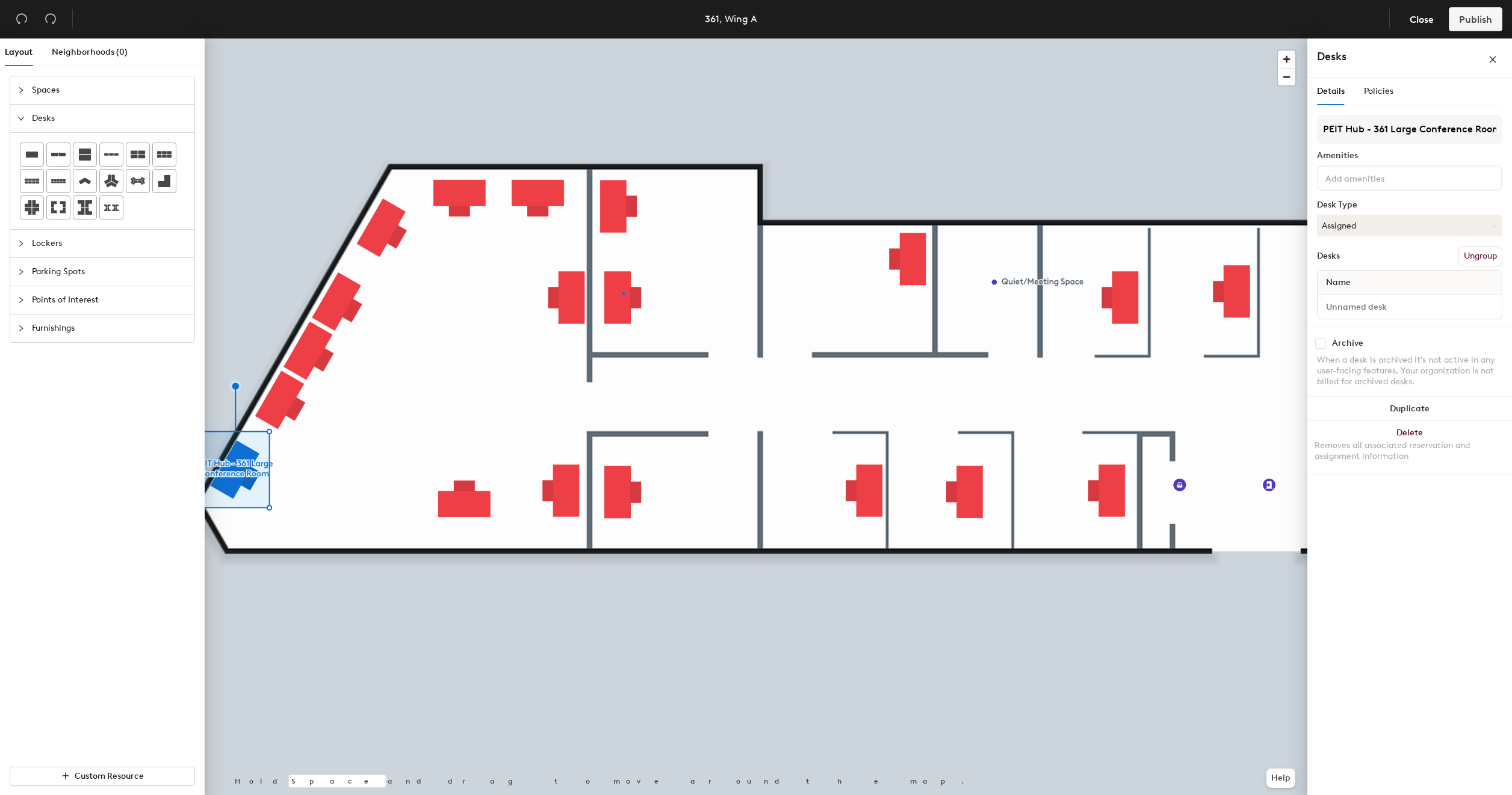
click at [623, 38] on div at bounding box center [756, 38] width 1103 height 0
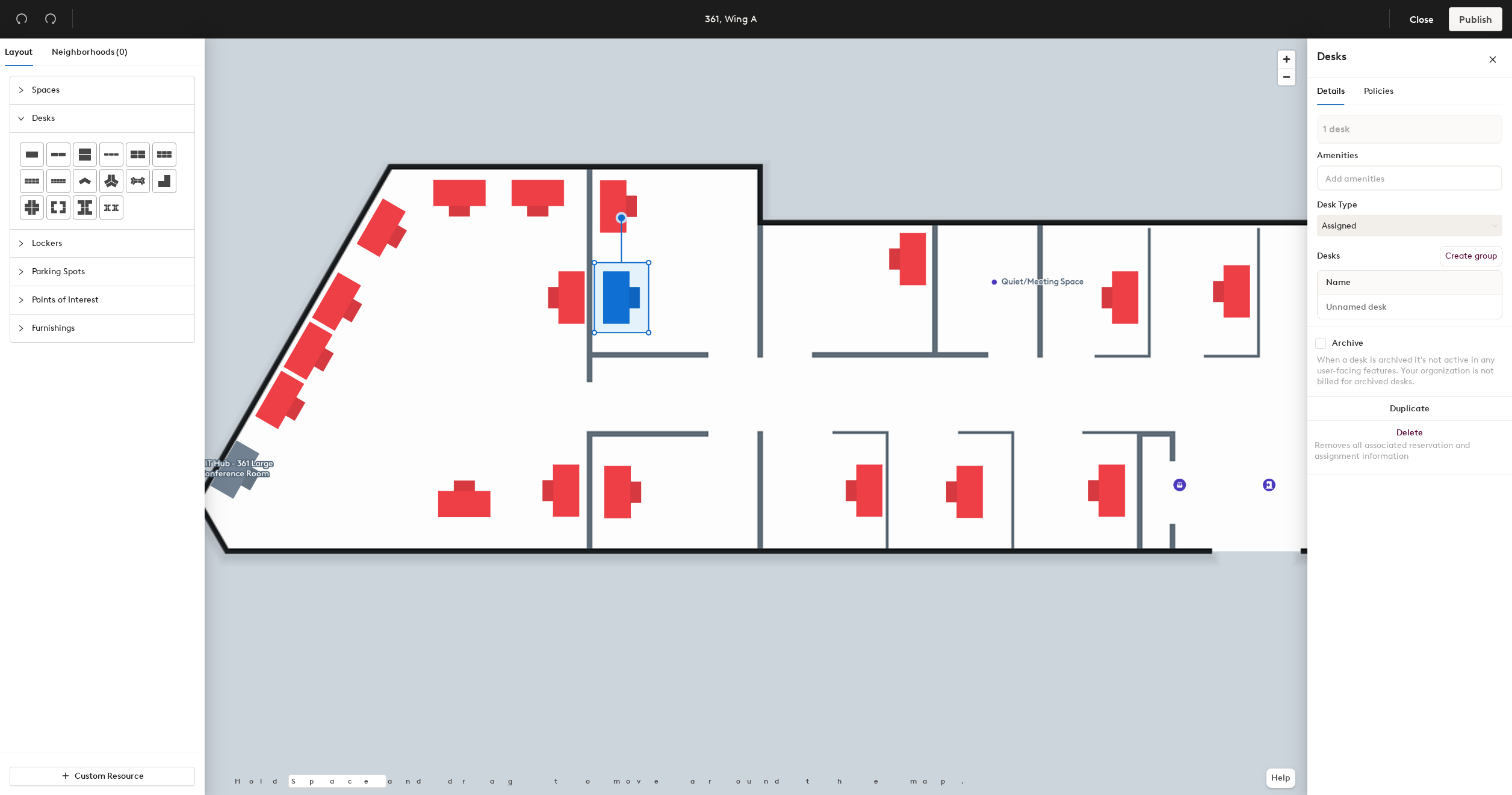
click at [692, 38] on div at bounding box center [756, 38] width 1103 height 0
click at [676, 38] on div at bounding box center [756, 38] width 1103 height 0
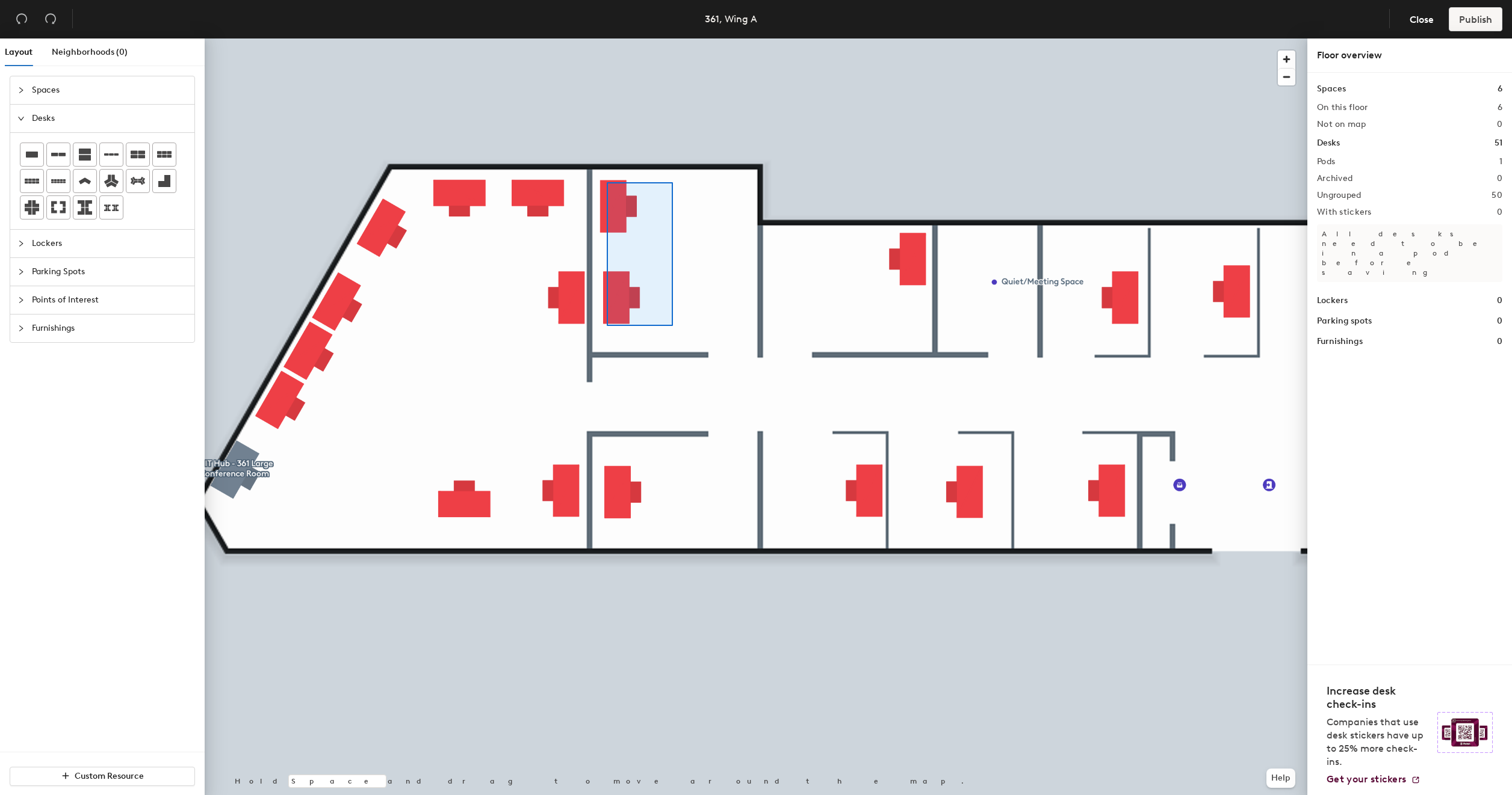
click at [607, 38] on div at bounding box center [756, 38] width 1103 height 0
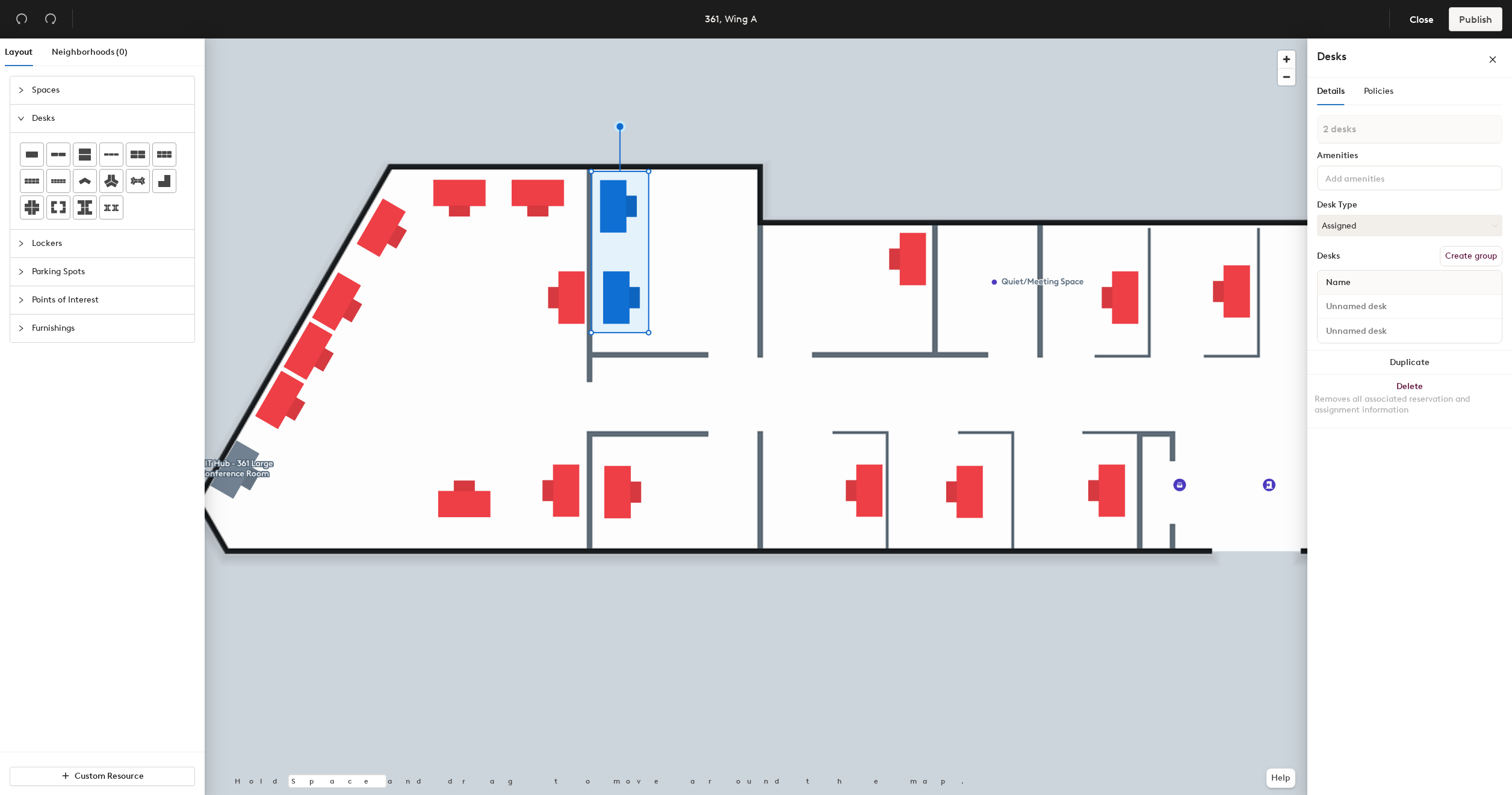
click at [1468, 254] on button "Create group" at bounding box center [1471, 256] width 63 height 20
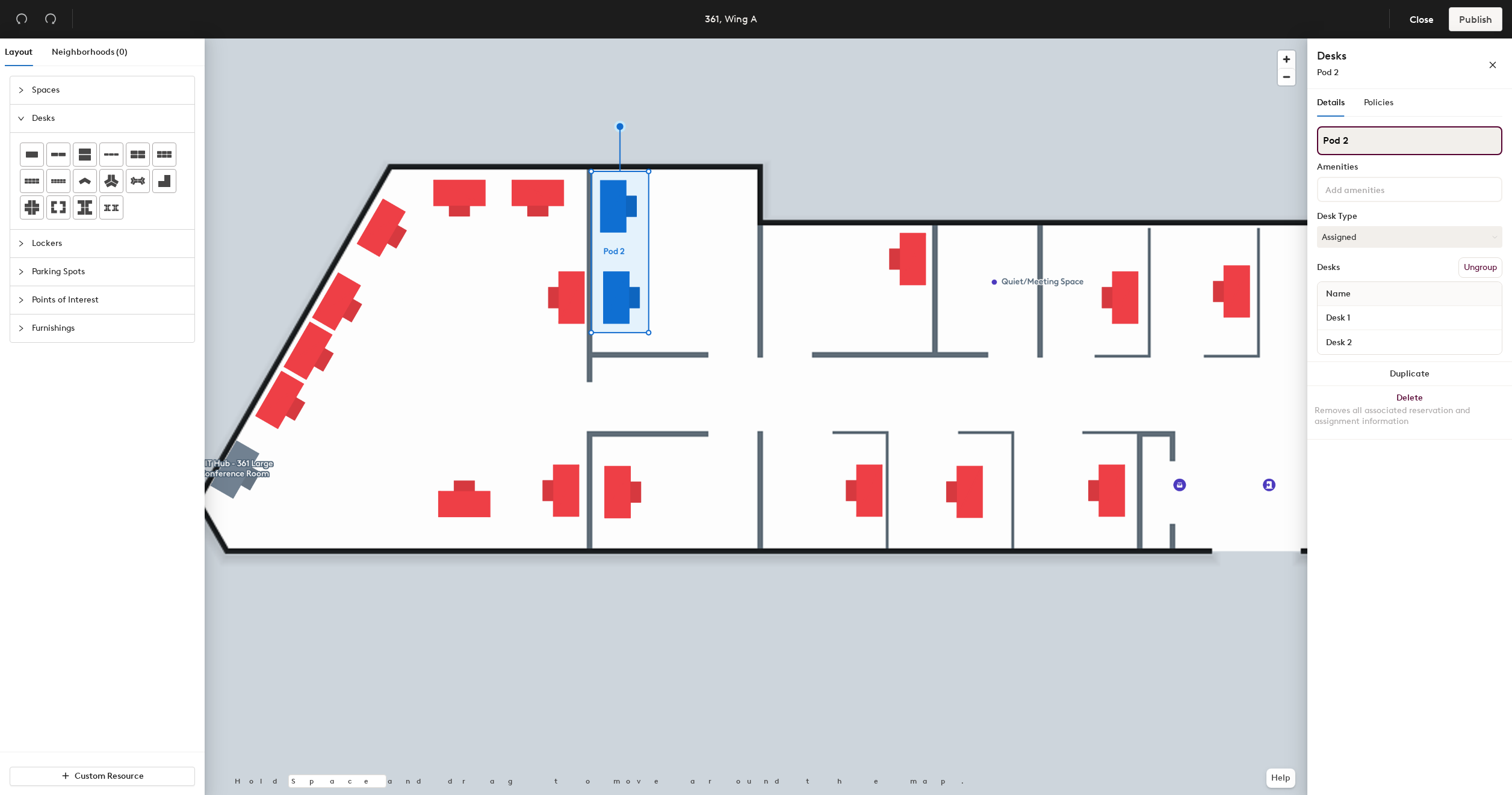
click at [1365, 137] on input "Pod 2" at bounding box center [1410, 141] width 186 height 29
type input "361 - Office 2"
click at [1353, 320] on input "Desk 1" at bounding box center [1410, 318] width 179 height 17
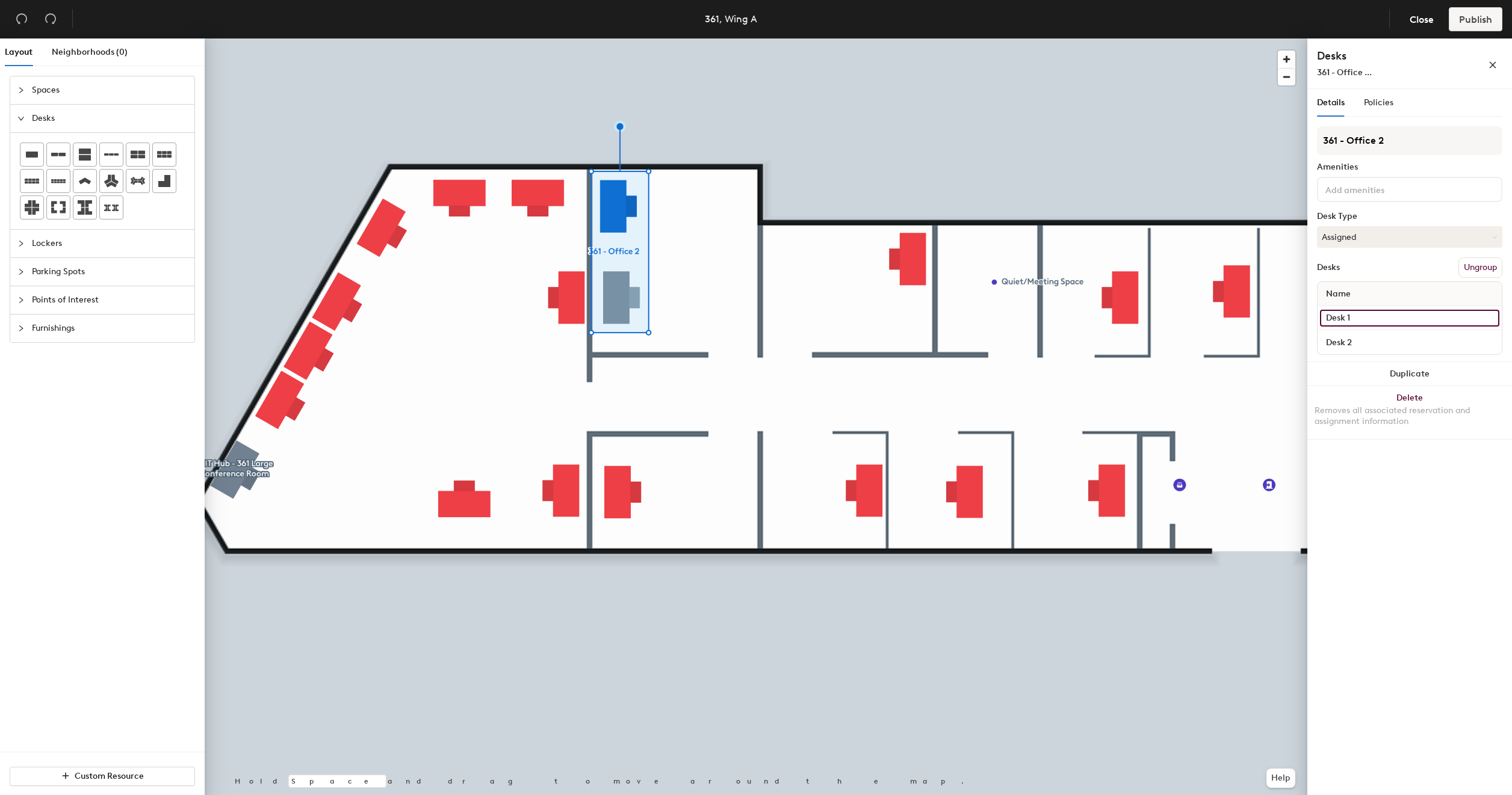
click at [1353, 320] on input "Desk 1" at bounding box center [1410, 318] width 179 height 17
type input "D"
drag, startPoint x: 1351, startPoint y: 318, endPoint x: 1373, endPoint y: 310, distance: 23.4
click at [1351, 318] on input "361 - office 2A" at bounding box center [1410, 318] width 179 height 17
type input "361 - Office 2A"
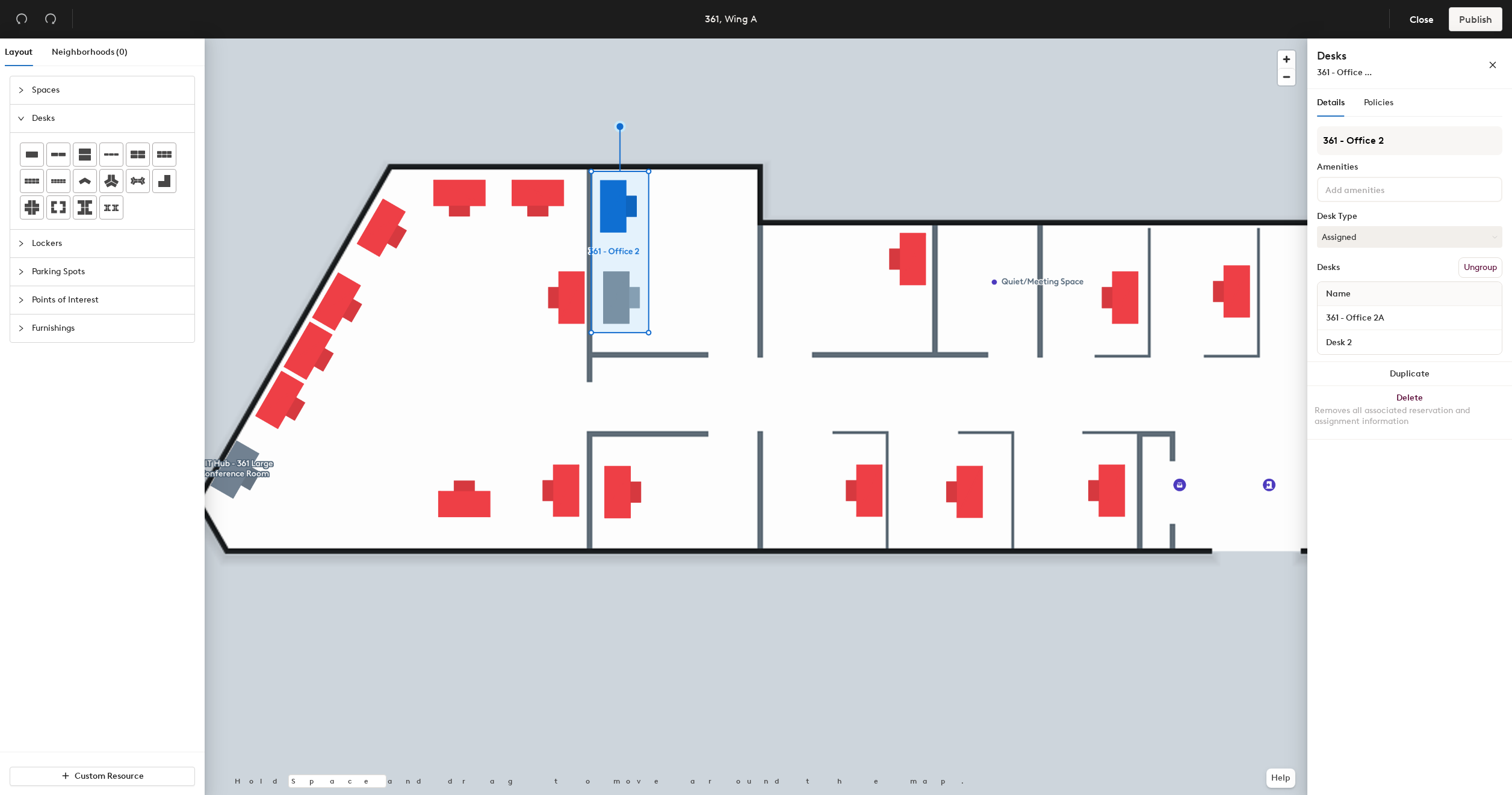
type input "361 - Office 2A"
click at [1364, 339] on input "Desk 2" at bounding box center [1410, 342] width 179 height 17
click at [1405, 315] on input "361 - Office 2A" at bounding box center [1410, 318] width 179 height 17
click at [1392, 344] on input "Desk 2" at bounding box center [1410, 342] width 179 height 17
click at [1392, 318] on input "361 - Office 2A" at bounding box center [1410, 318] width 179 height 17
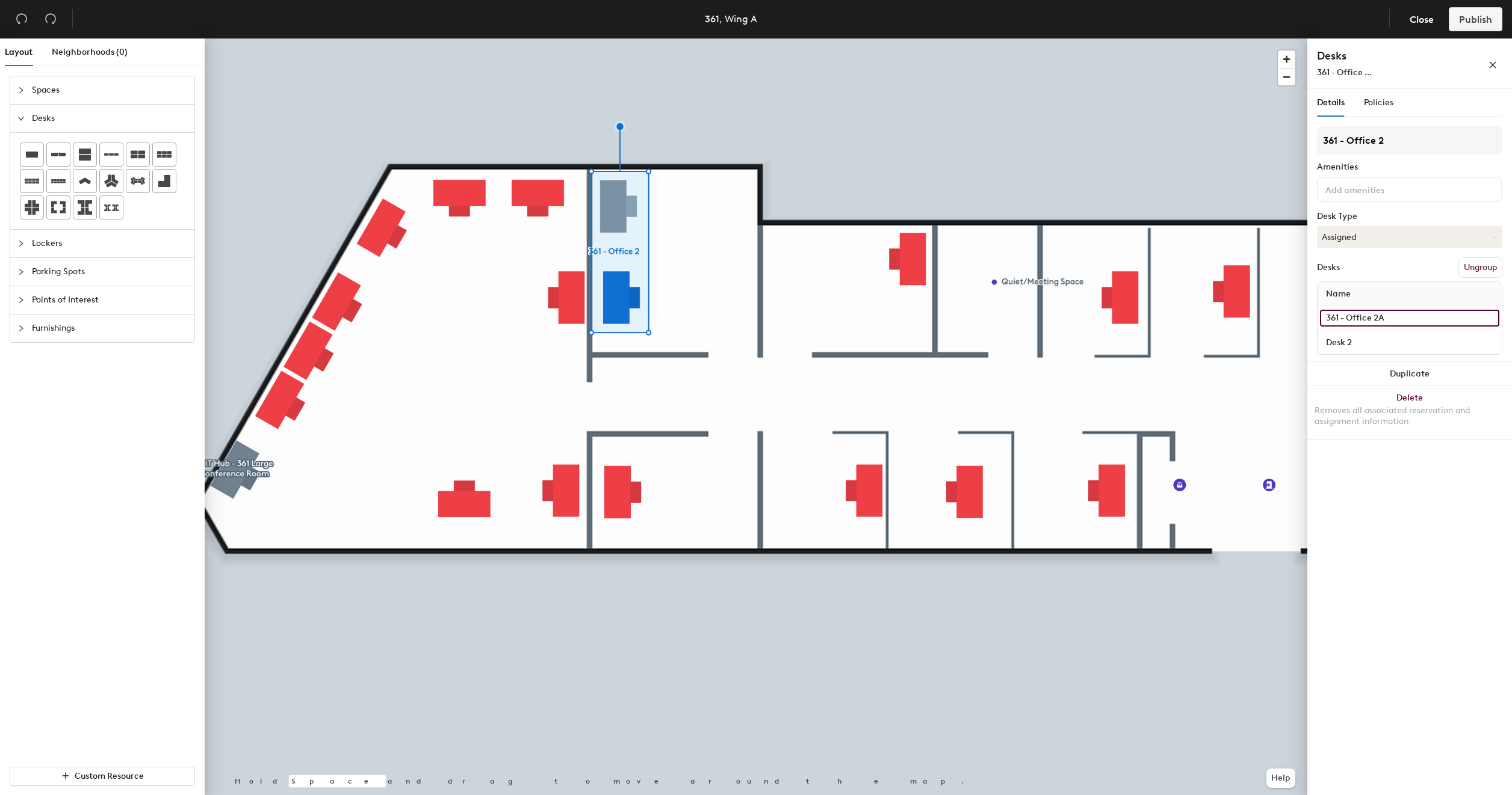
click at [1392, 318] on input "361 - Office 2A" at bounding box center [1410, 318] width 179 height 17
click at [1367, 338] on input "Desk 2" at bounding box center [1410, 342] width 179 height 17
paste input "361 - Office 2A"
type input "361 - Office 2B"
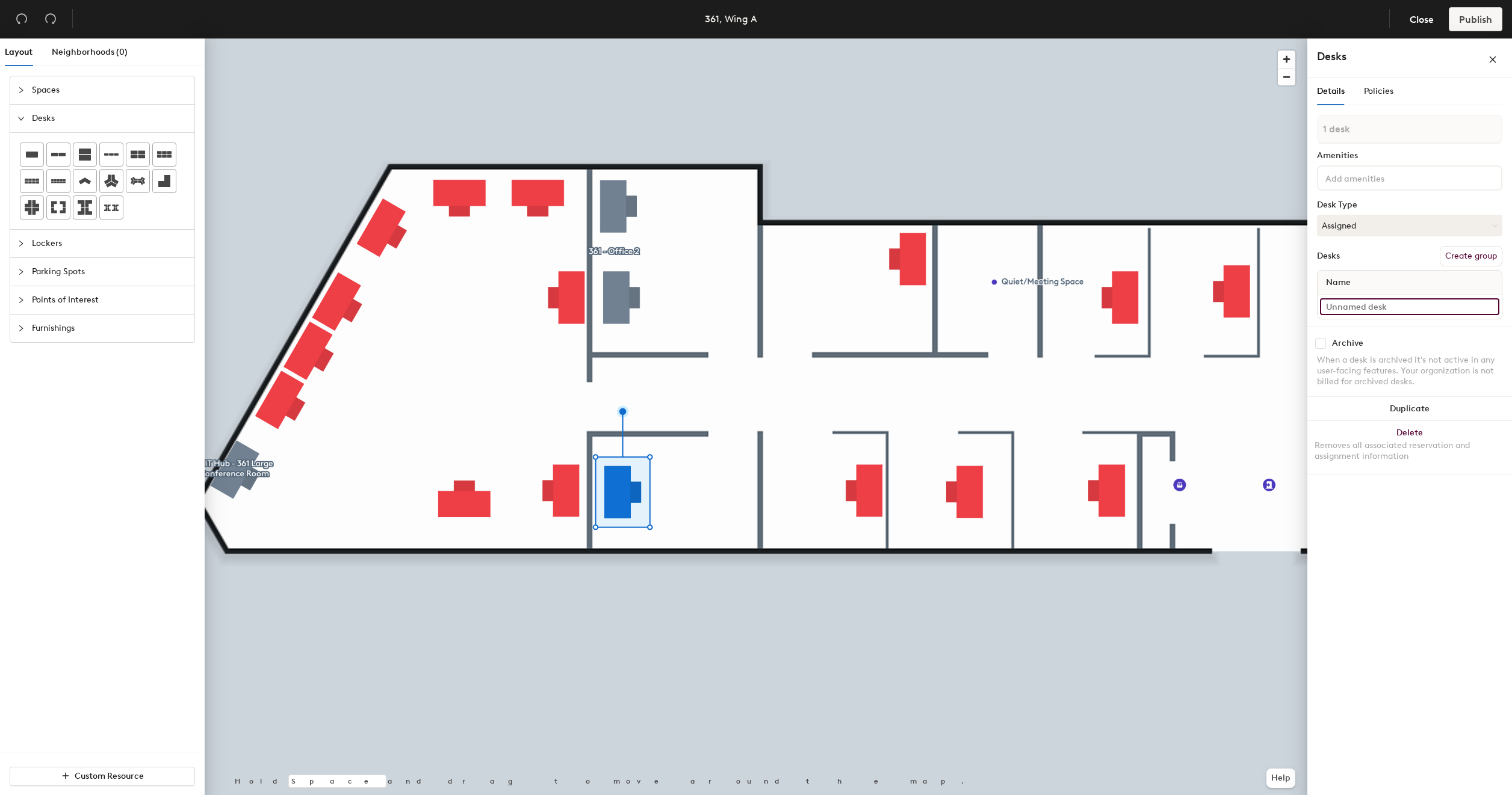
click at [1376, 305] on input at bounding box center [1410, 307] width 179 height 17
type input "361 - office 1"
click at [1411, 320] on input "361 - office 1" at bounding box center [1410, 318] width 179 height 17
click at [1406, 292] on div "Name" at bounding box center [1410, 294] width 184 height 24
click at [1390, 264] on div "Desks Create group" at bounding box center [1410, 267] width 186 height 20
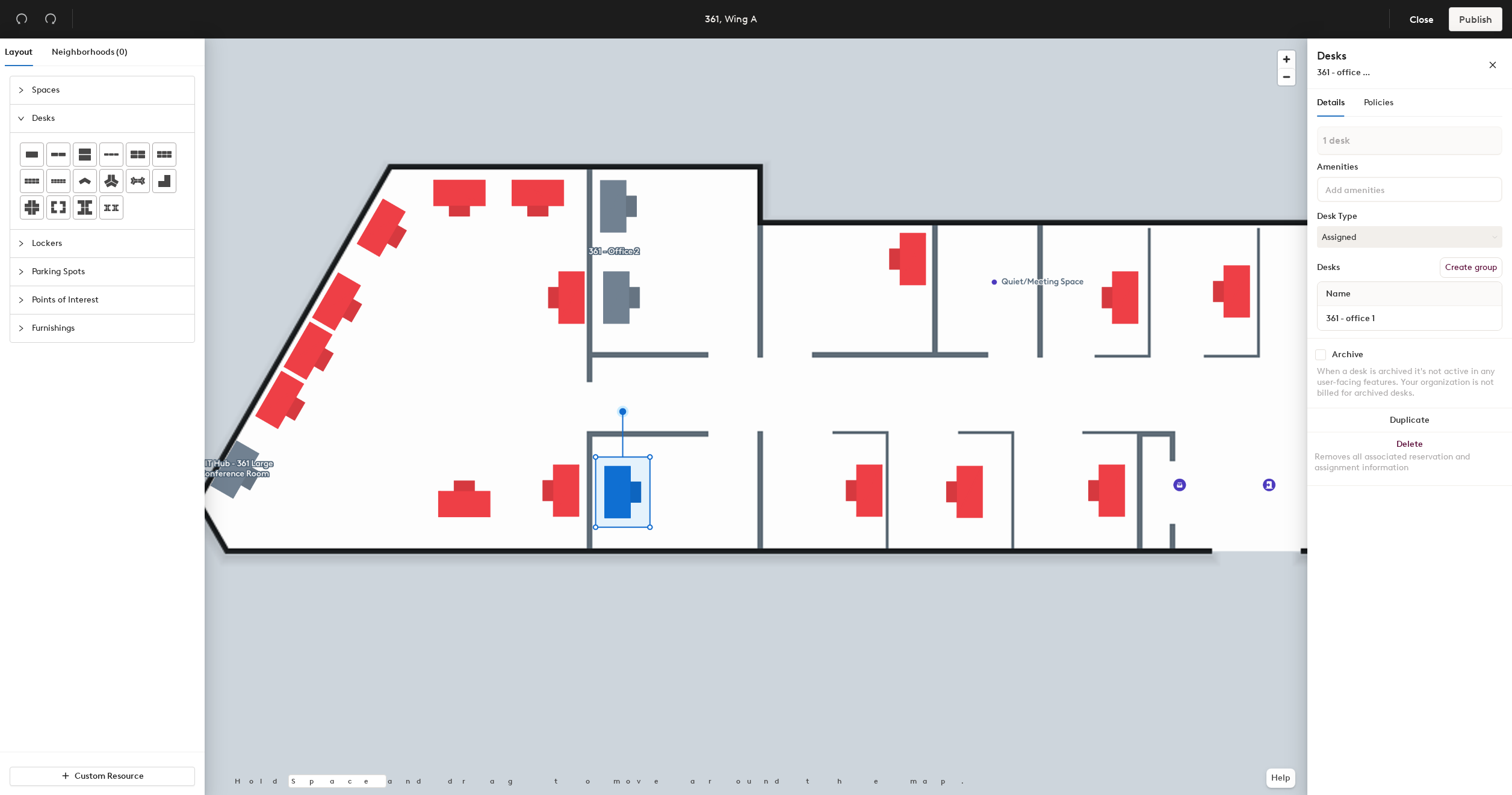
click at [1470, 267] on button "Create group" at bounding box center [1471, 267] width 63 height 20
click at [1403, 143] on input "Pod 3" at bounding box center [1410, 141] width 186 height 29
type input "361 - Office 1"
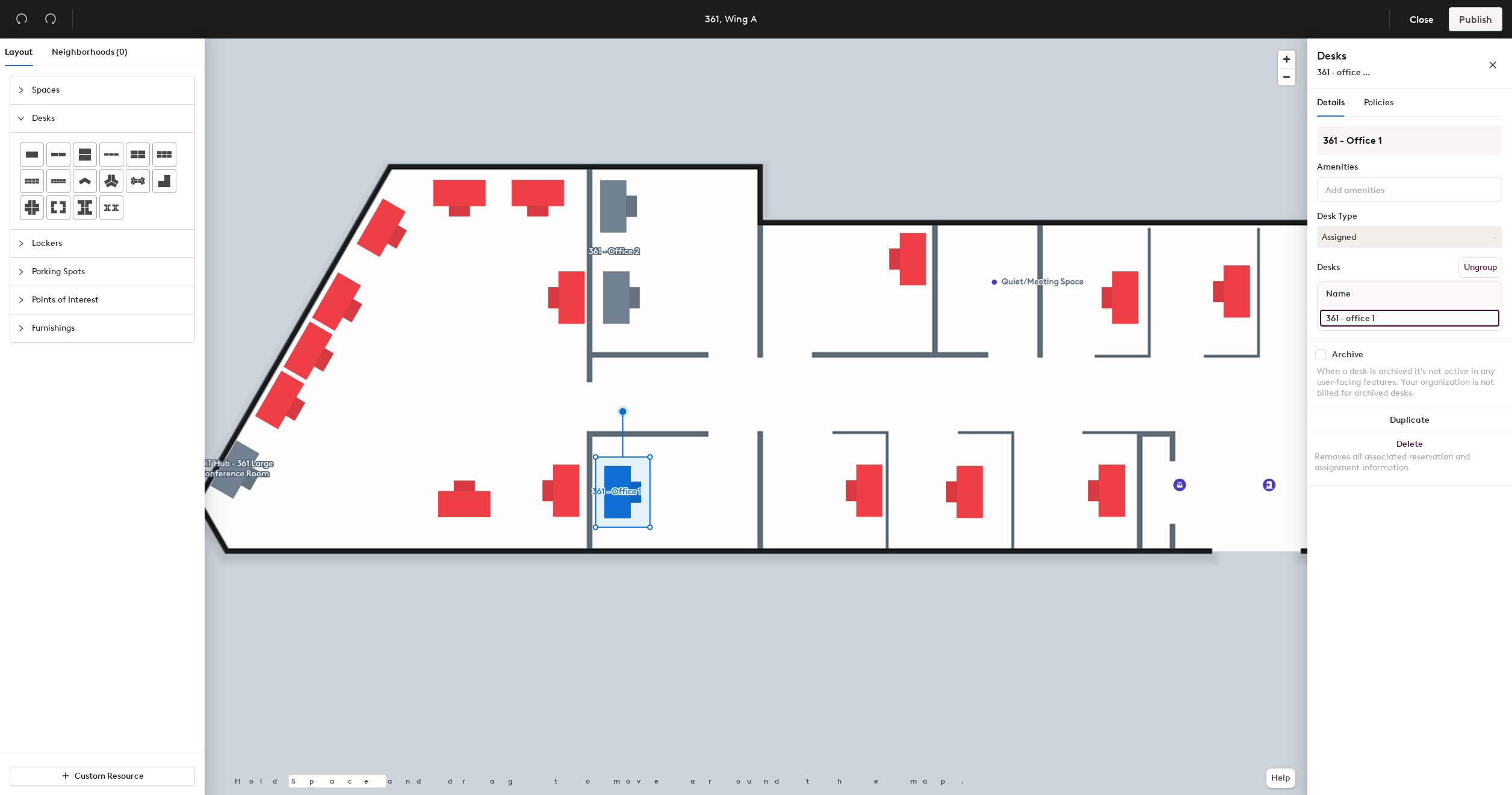
click at [1352, 315] on input "361 - office 1" at bounding box center [1410, 318] width 179 height 17
type input "361 - Office 1"
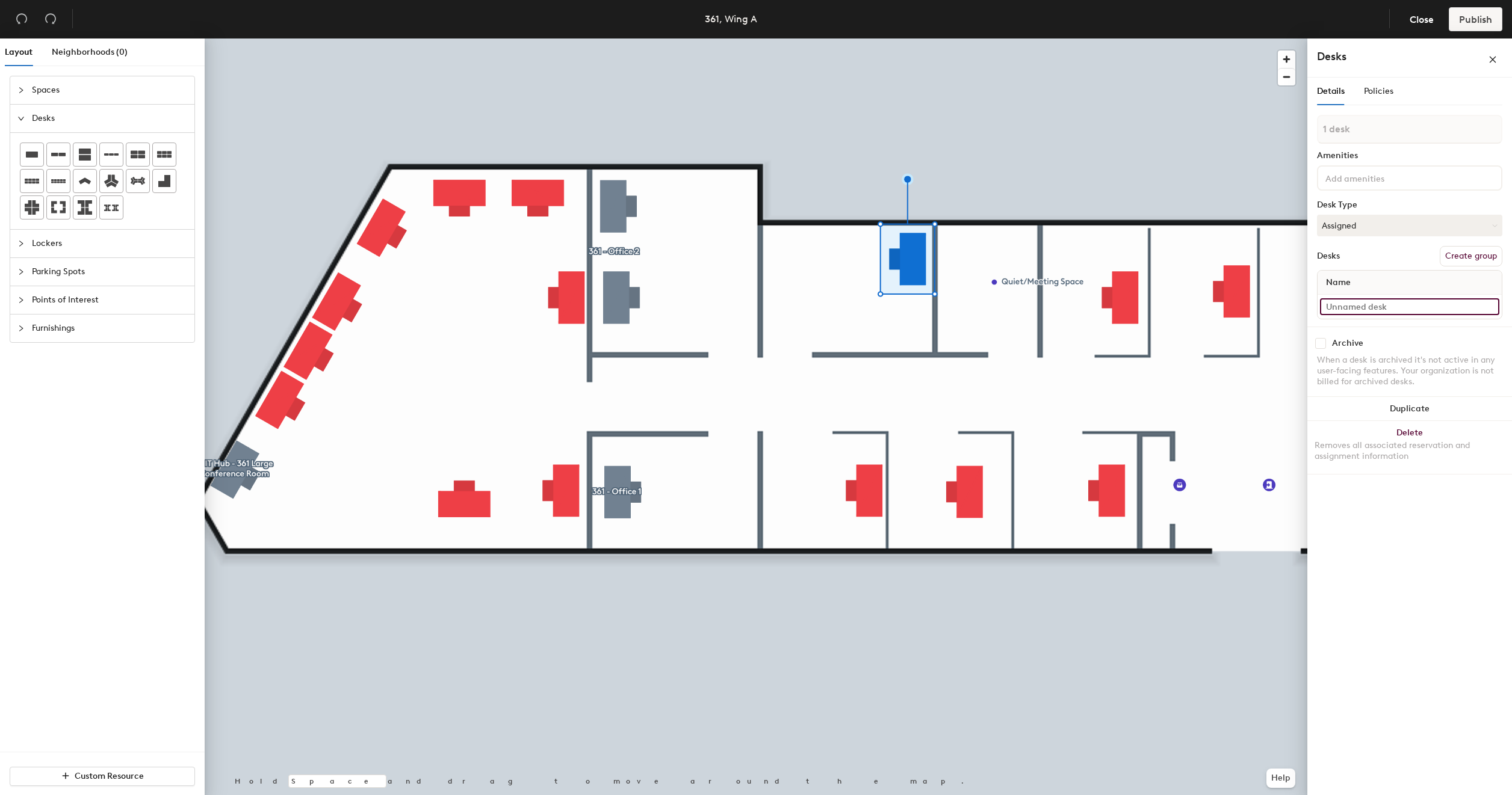
click at [1368, 310] on input at bounding box center [1410, 307] width 179 height 17
click at [1377, 320] on input "361 - Cube" at bounding box center [1410, 318] width 179 height 17
type input "361 - Cube"
click at [1467, 272] on button "Create group" at bounding box center [1471, 267] width 63 height 20
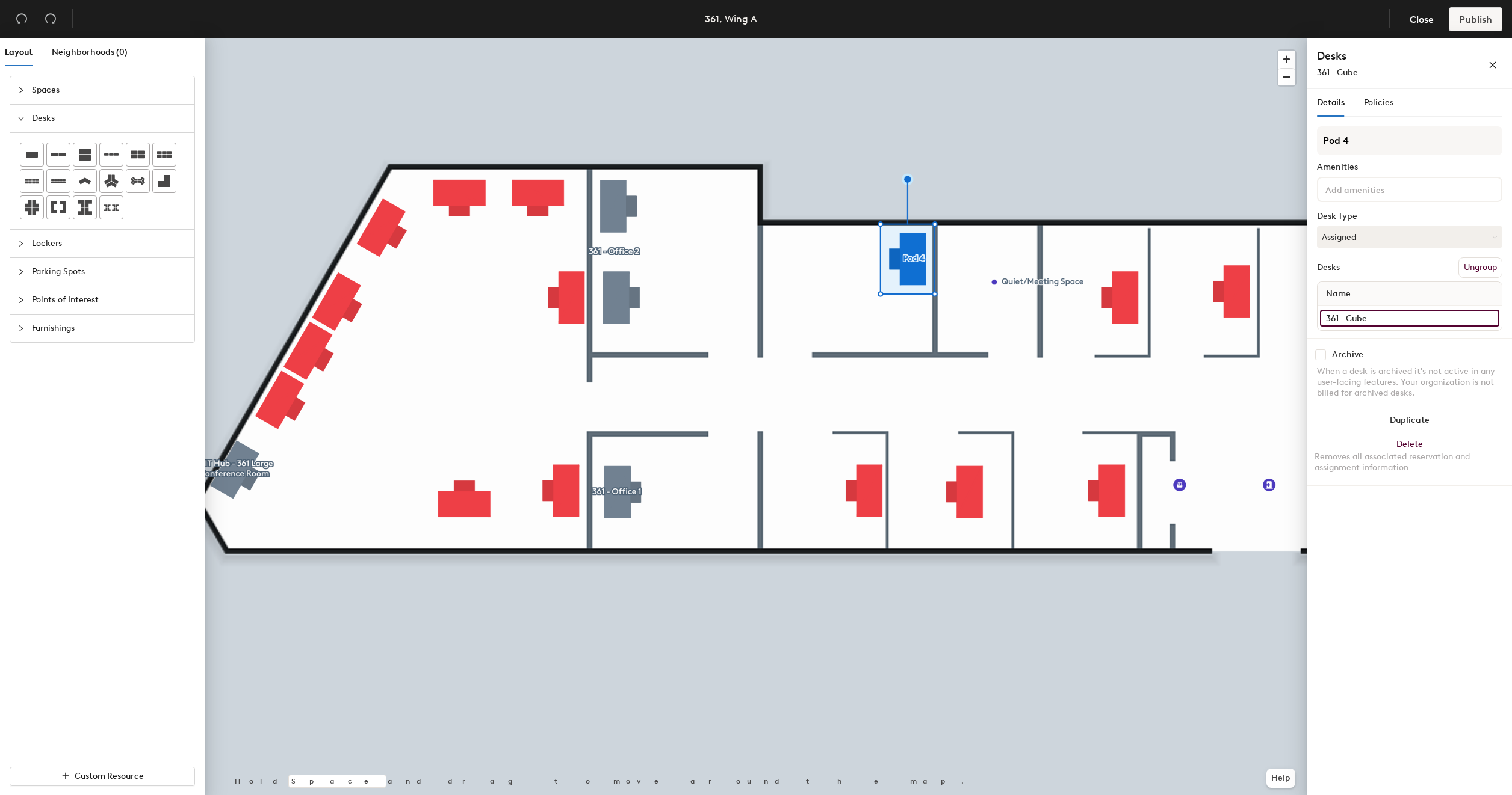
click at [1383, 321] on input "361 - Cube" at bounding box center [1410, 318] width 179 height 17
type input "361 - Office 3"
click at [1378, 144] on input "Pod 4" at bounding box center [1410, 141] width 186 height 29
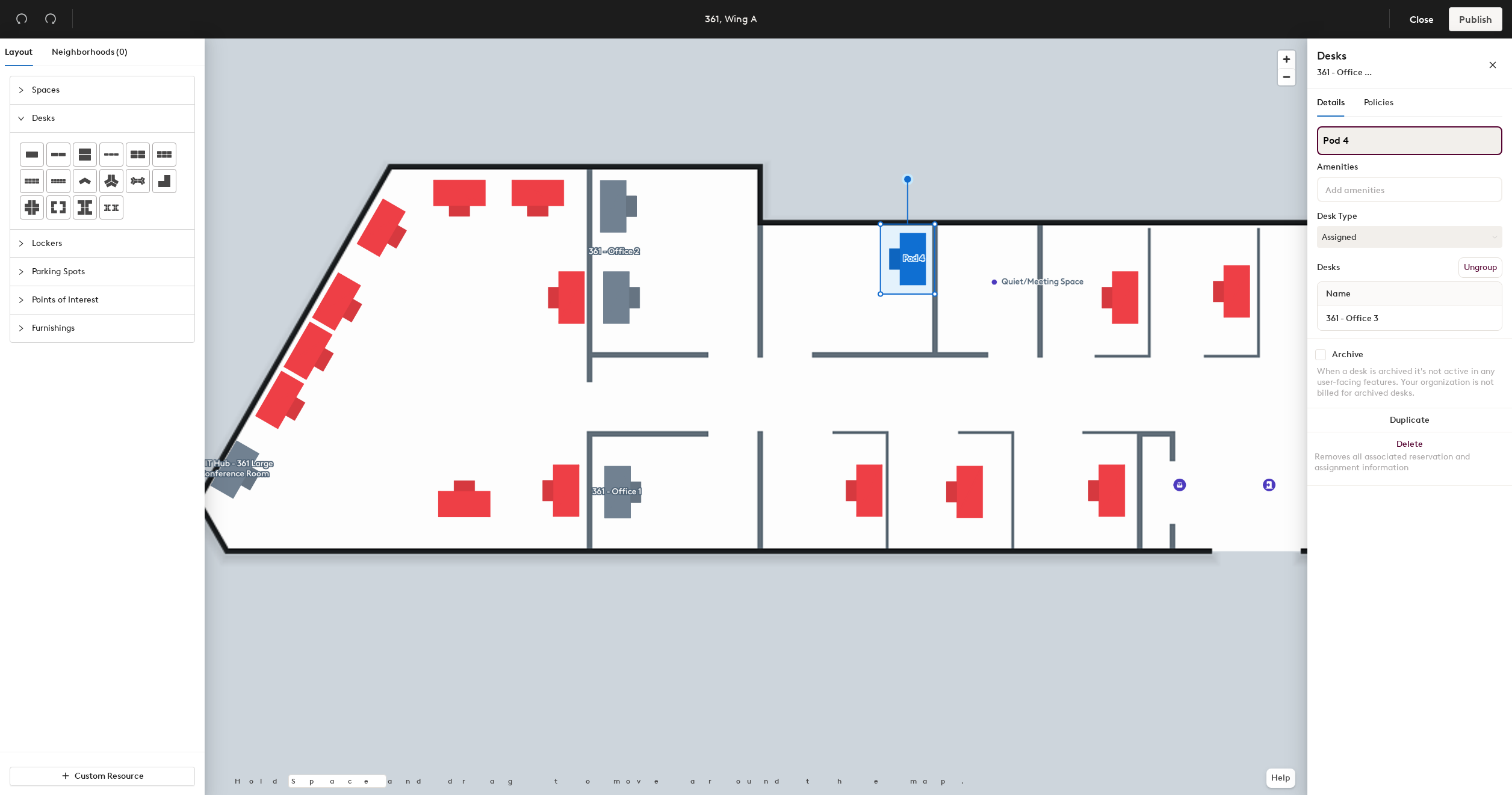
click at [1378, 144] on input "Pod 4" at bounding box center [1410, 141] width 186 height 29
type input "361 - Office 3"
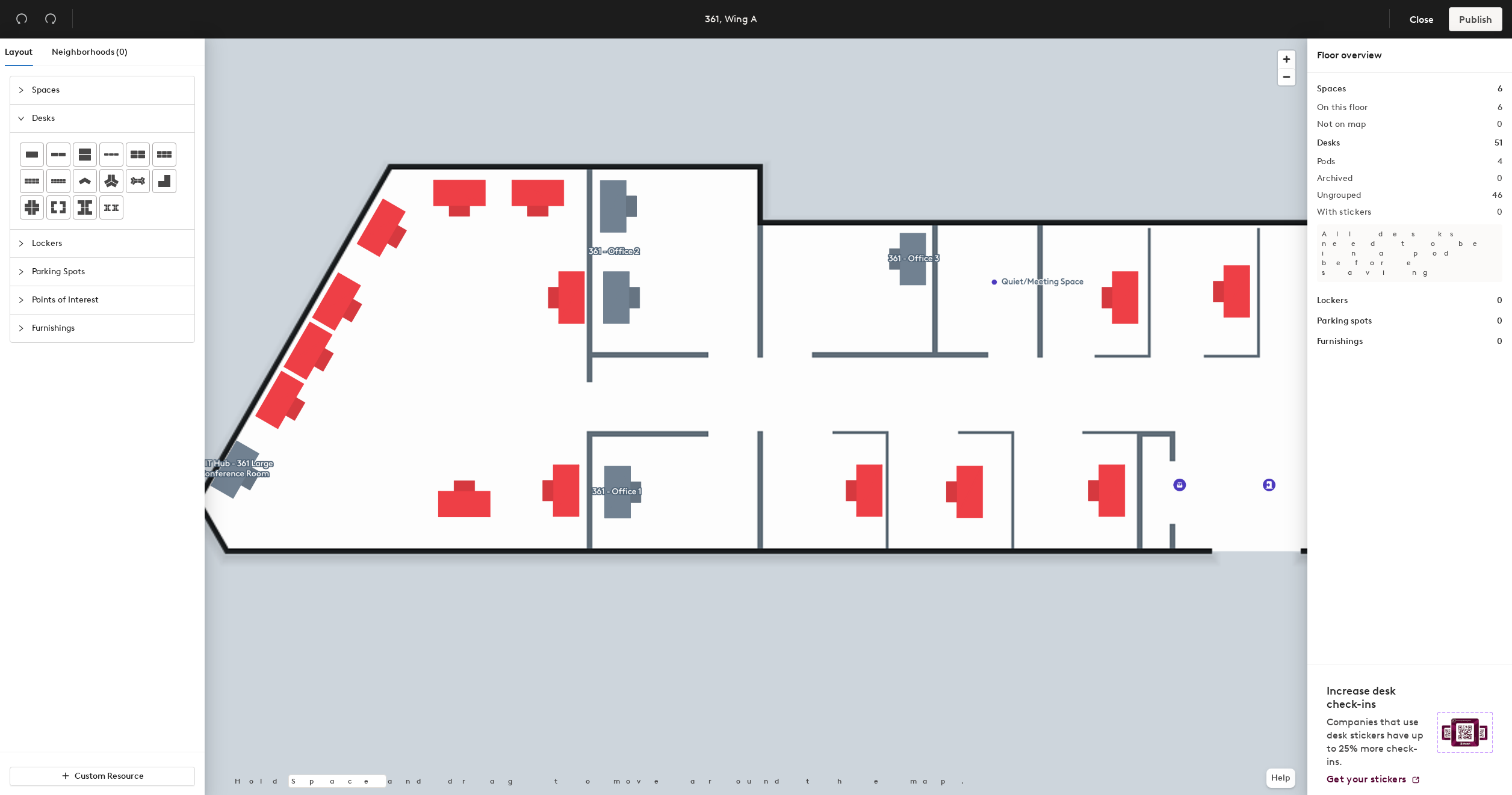
click at [864, 38] on div at bounding box center [756, 38] width 1103 height 0
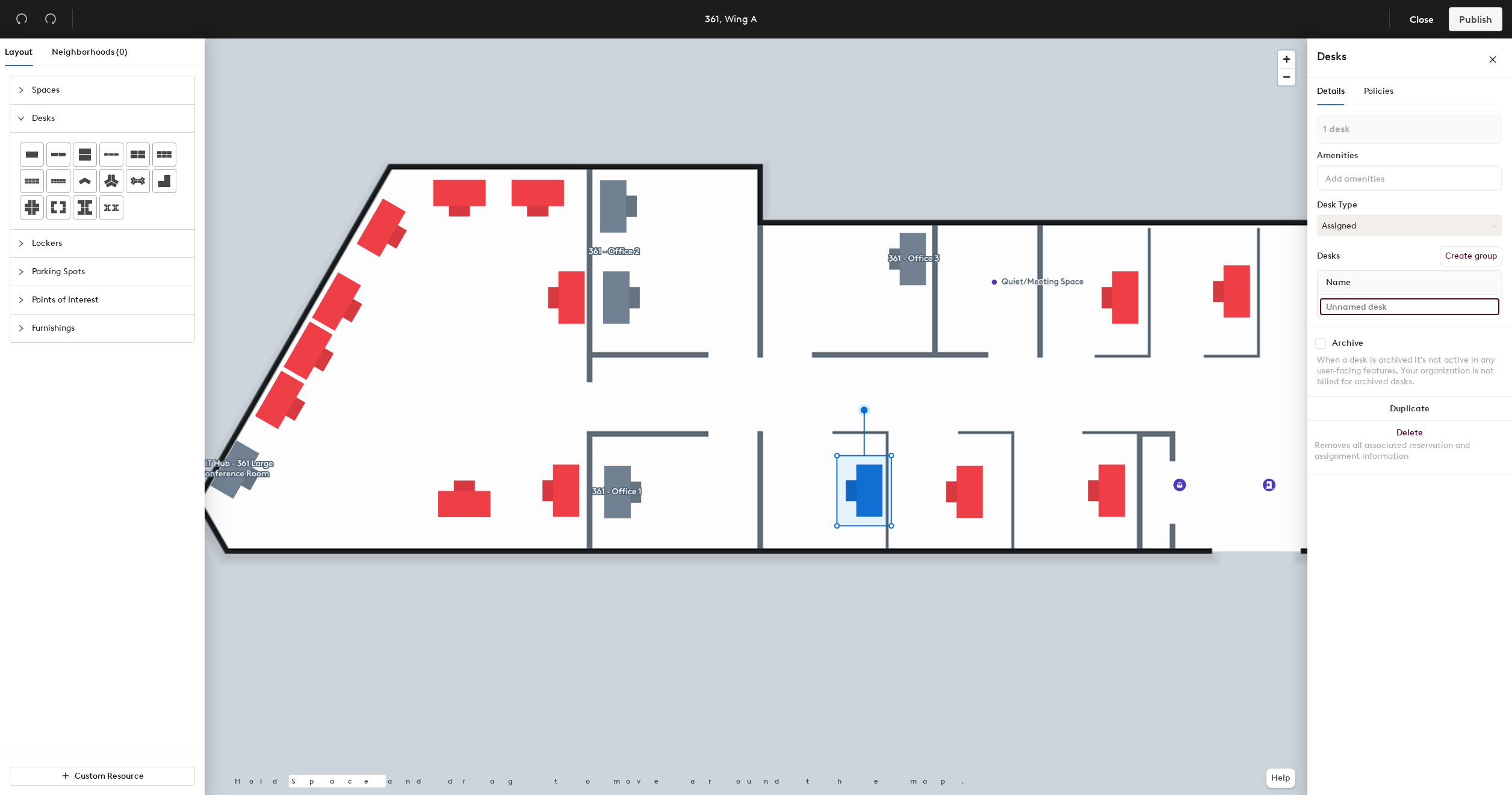
click at [1385, 307] on input at bounding box center [1410, 307] width 179 height 17
type input "361 - Cube 1"
click at [1469, 267] on button "Create group" at bounding box center [1471, 267] width 63 height 20
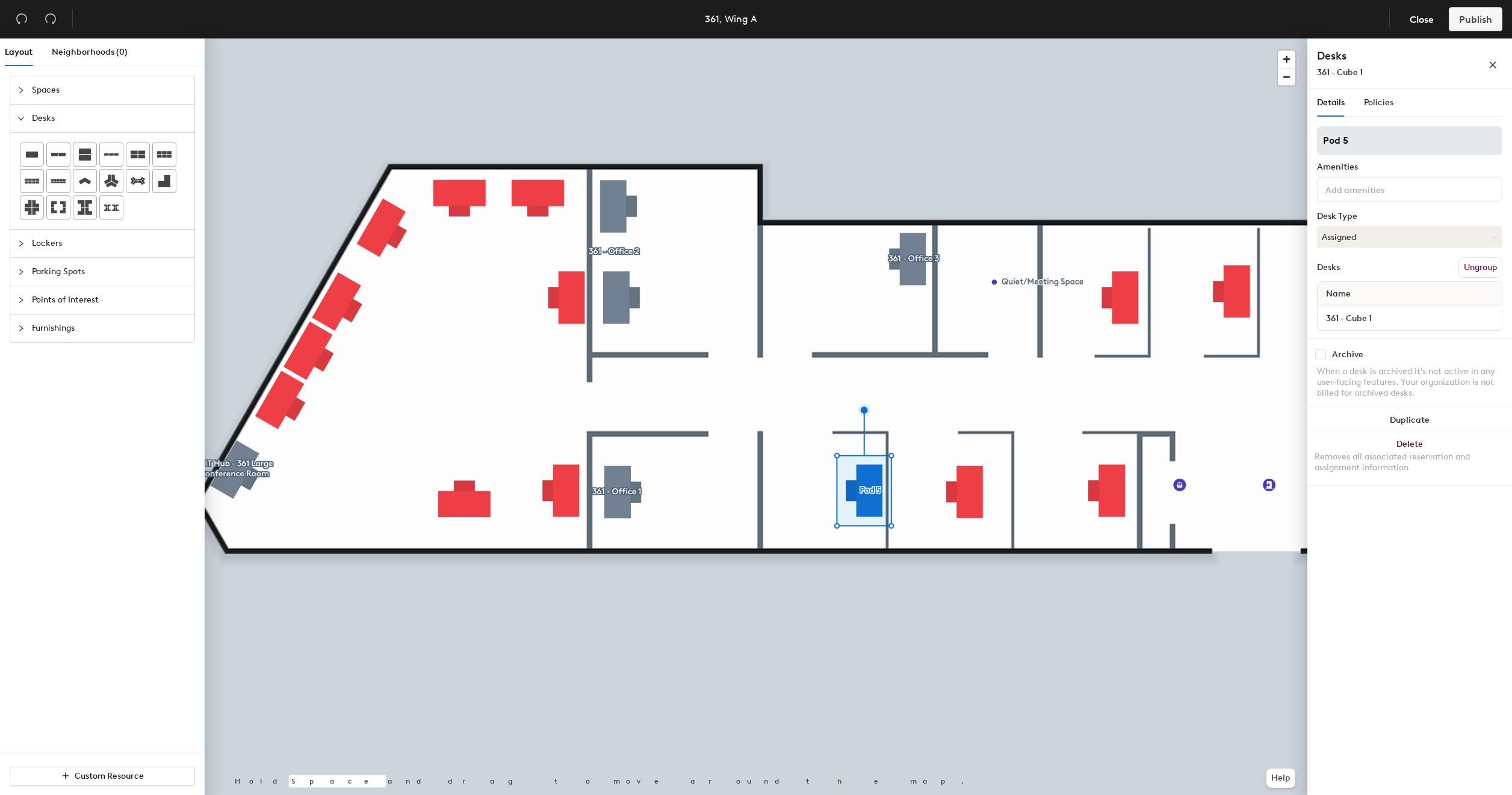
click at [1369, 137] on input "Pod 5" at bounding box center [1410, 141] width 186 height 29
click at [1109, 38] on div at bounding box center [756, 38] width 1103 height 0
click at [1389, 141] on input "Pod 5" at bounding box center [1410, 141] width 186 height 29
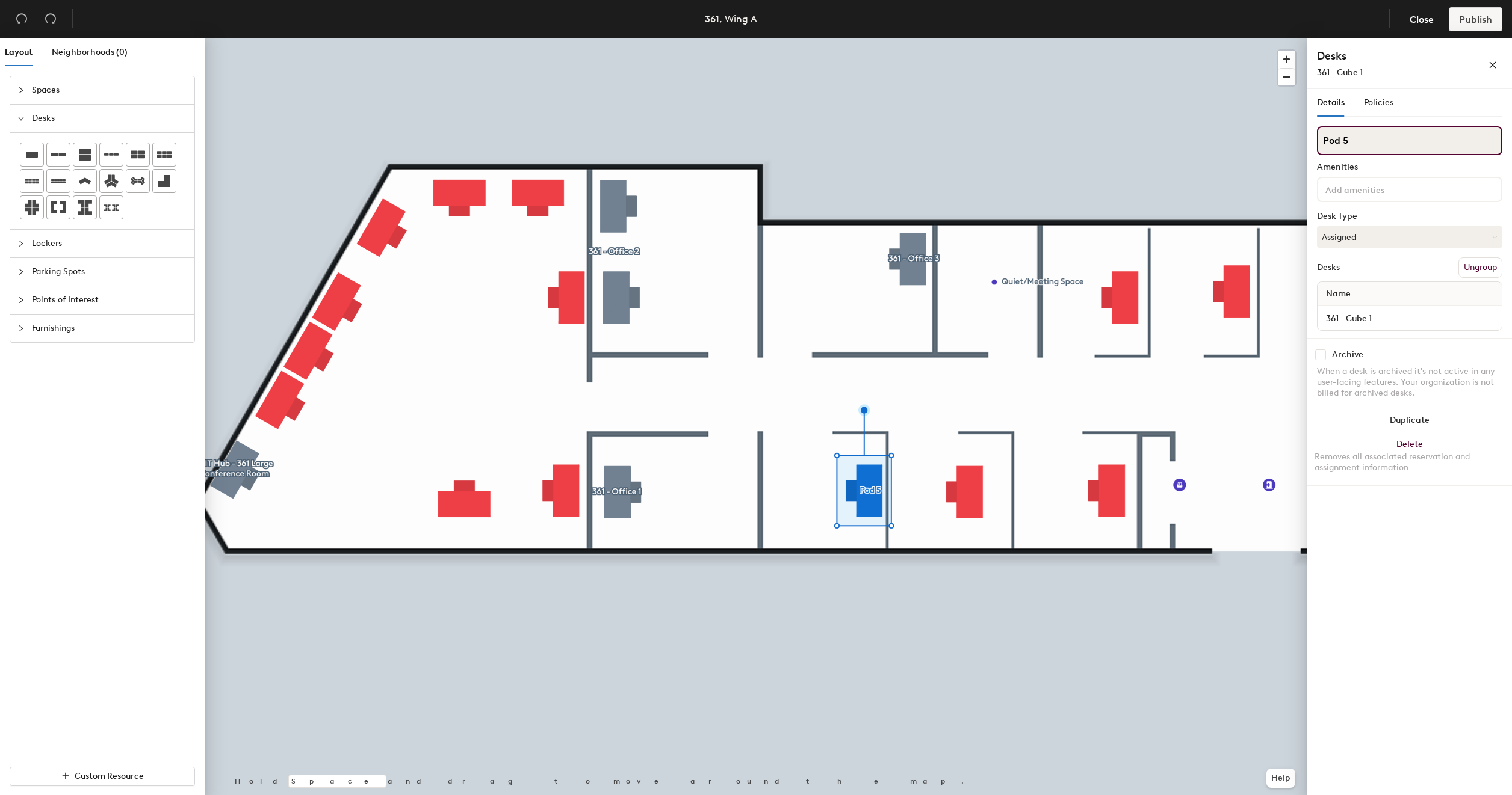
click at [1389, 141] on input "Pod 5" at bounding box center [1410, 141] width 186 height 29
type input "Cube 1"
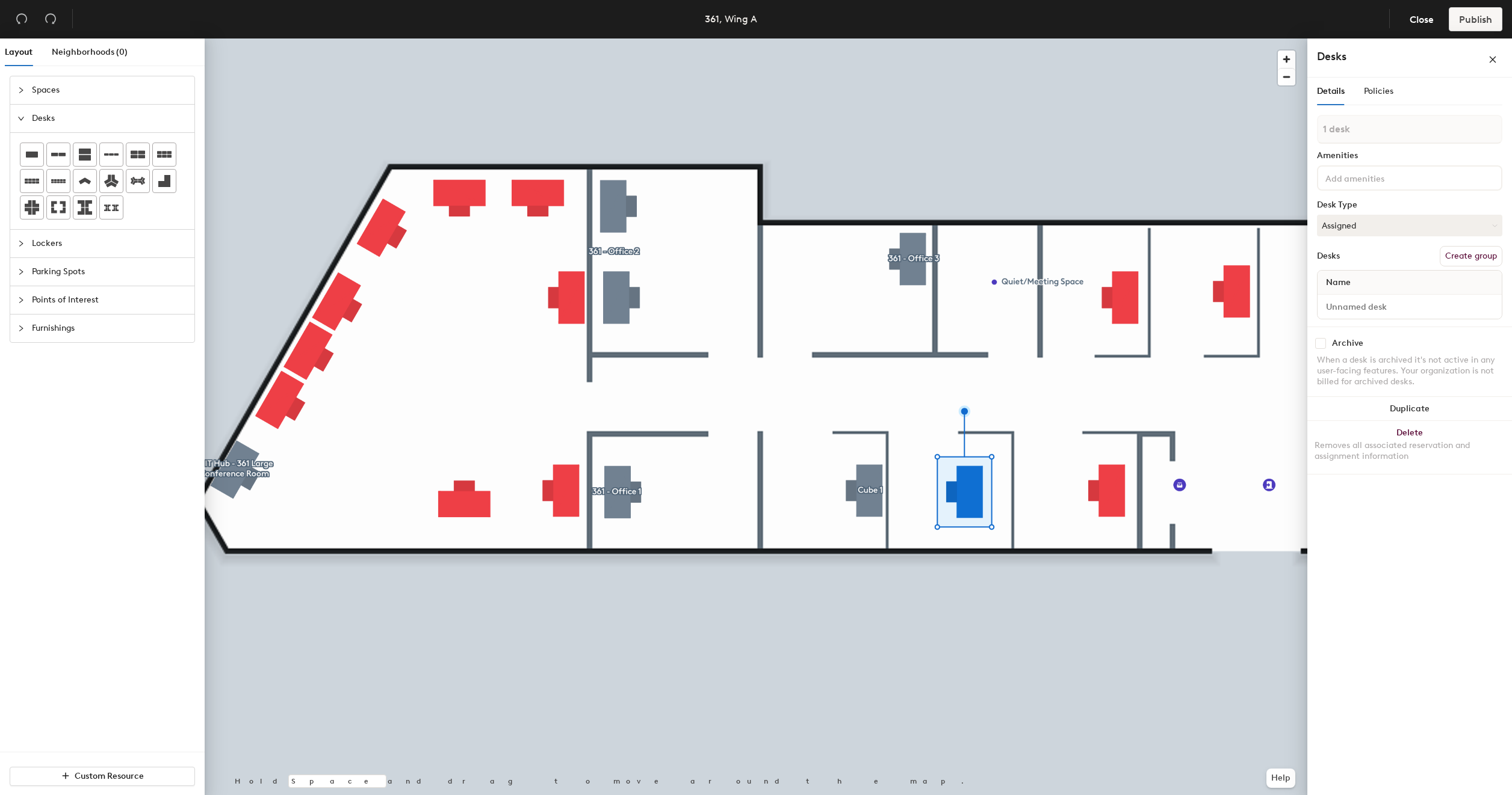
click at [1467, 259] on button "Create group" at bounding box center [1471, 256] width 63 height 20
type input "P"
type input "Cube 2"
click at [1367, 312] on input "Desk 1" at bounding box center [1410, 318] width 179 height 17
type input "361 - Cube 2"
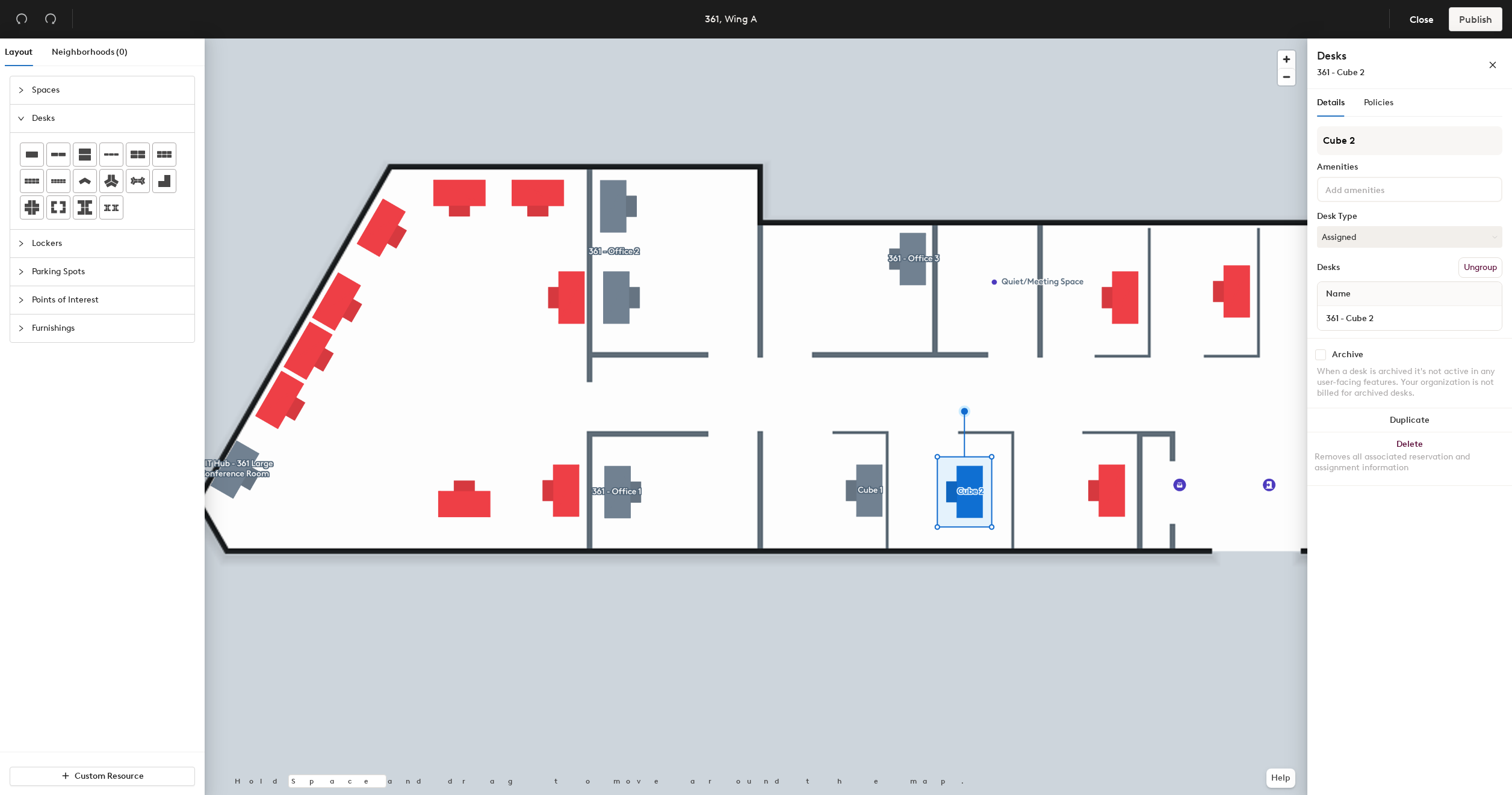
click at [1213, 38] on div at bounding box center [756, 38] width 1103 height 0
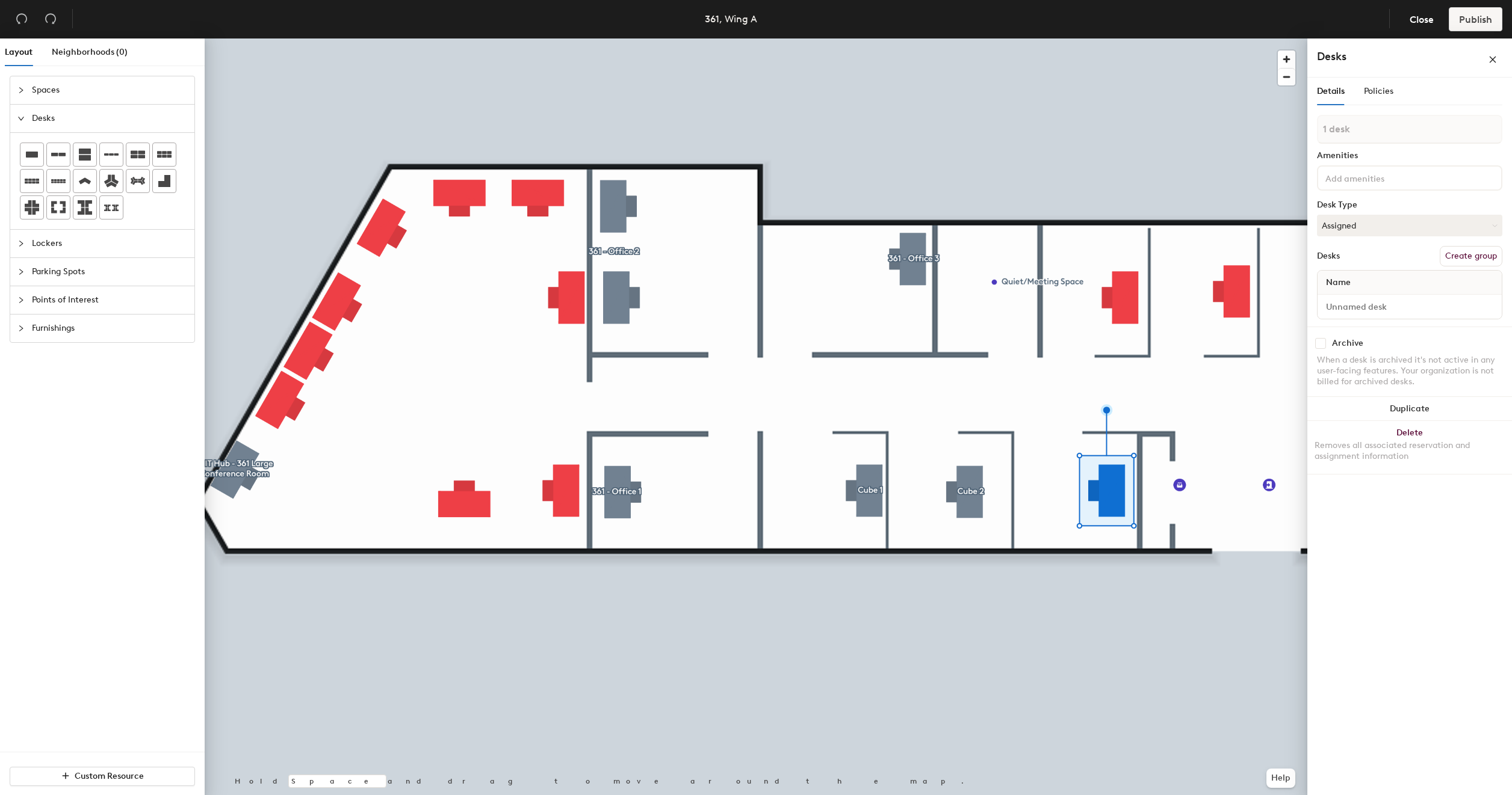
click at [1452, 255] on button "Create group" at bounding box center [1471, 256] width 63 height 20
click at [1366, 146] on input "Pod 7" at bounding box center [1410, 141] width 186 height 29
type input "P"
type input "Cube 3"
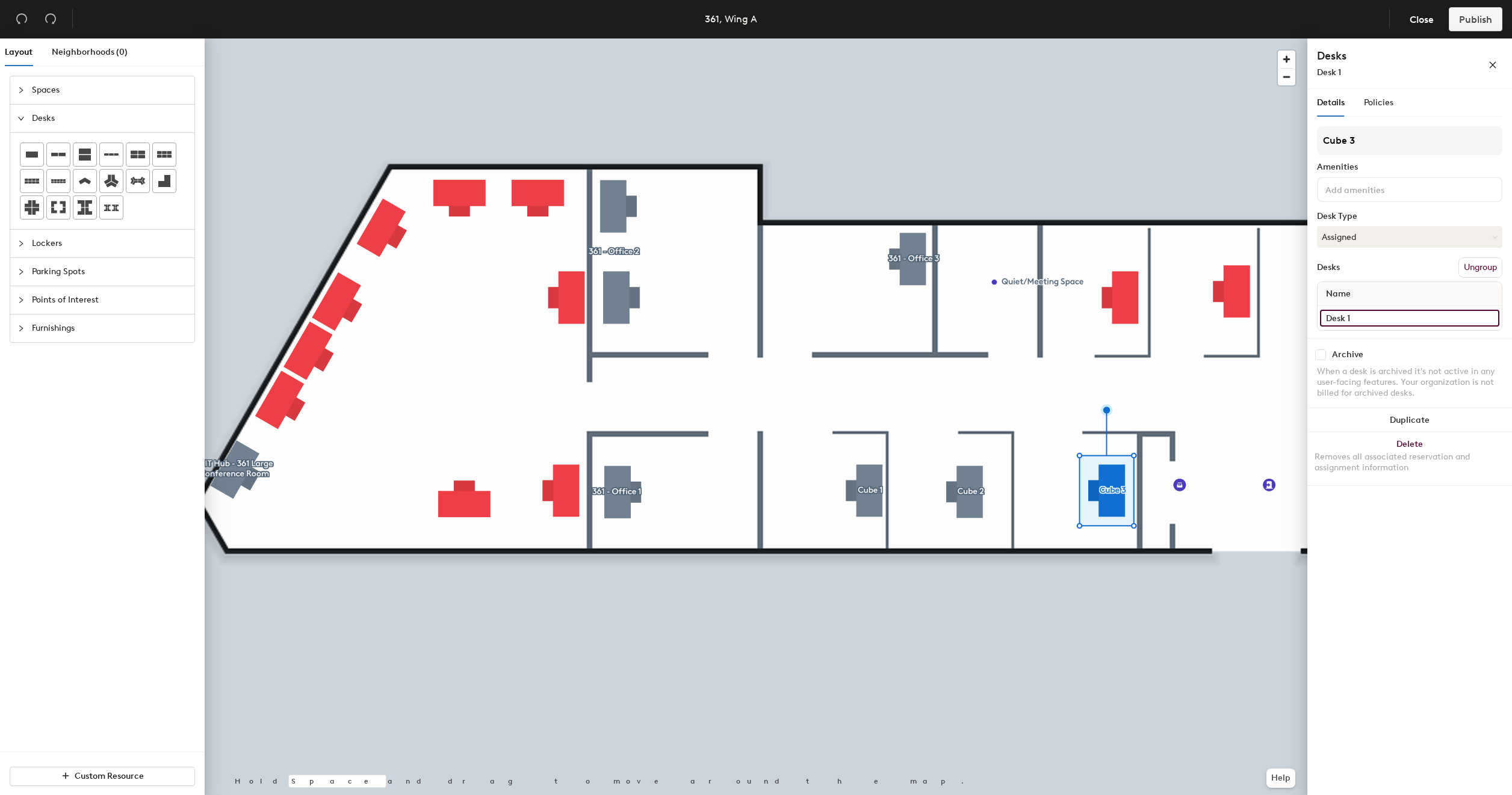
click at [1347, 319] on input "Desk 1" at bounding box center [1410, 318] width 179 height 17
type input "361 - Cube 3"
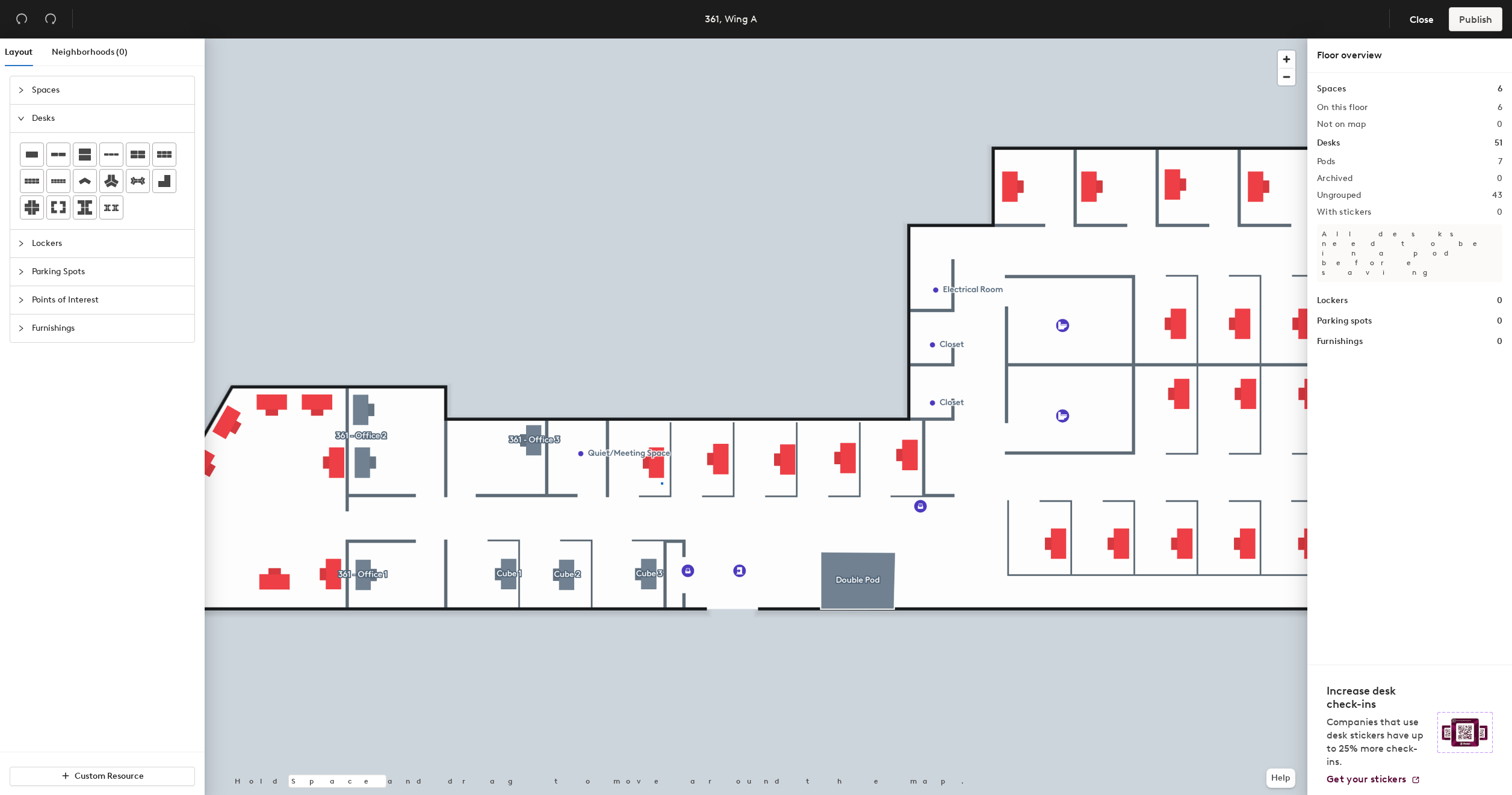
click at [661, 38] on div at bounding box center [756, 38] width 1103 height 0
click at [662, 38] on div at bounding box center [756, 38] width 1103 height 0
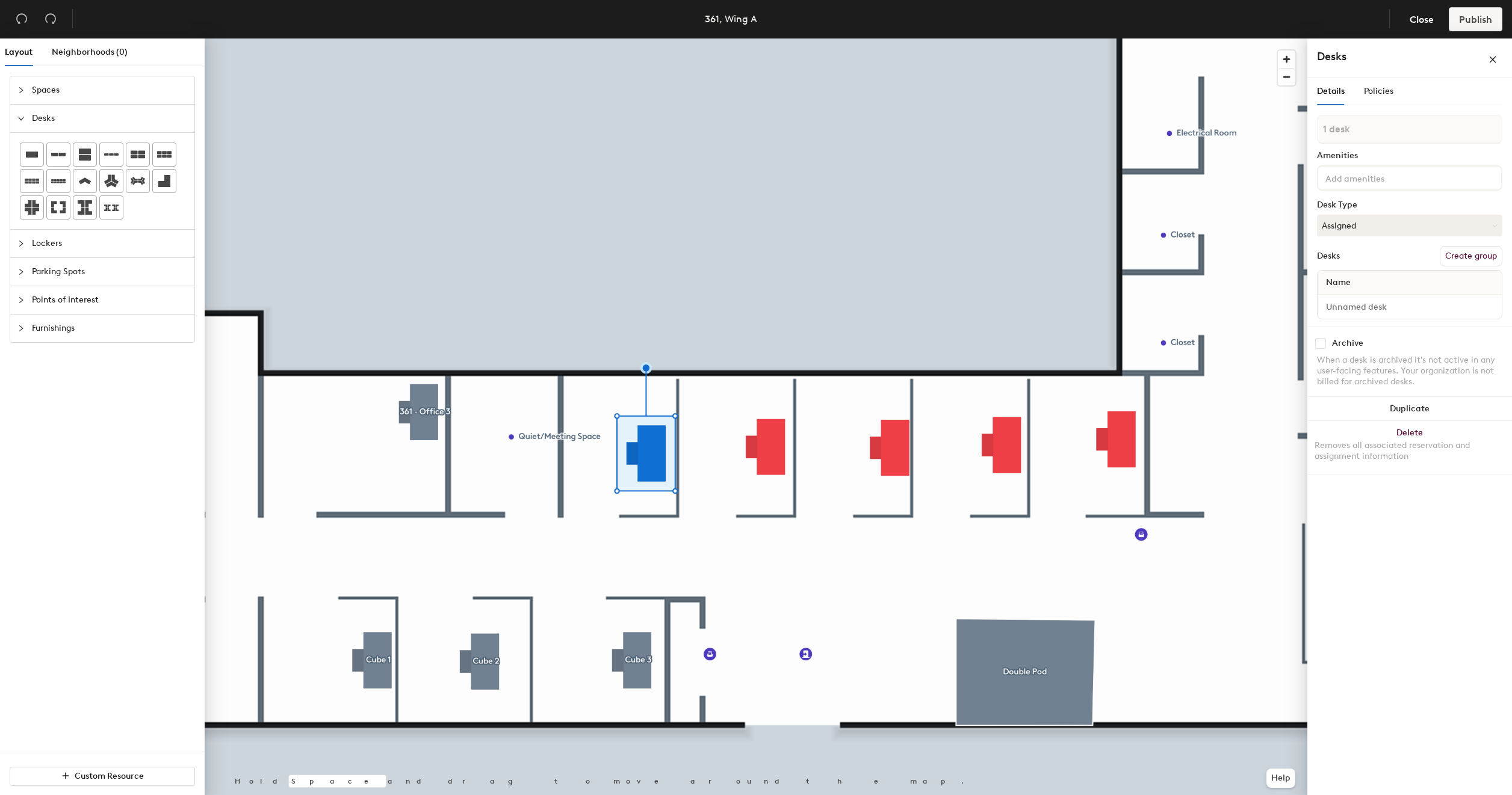
click at [1464, 254] on button "Create group" at bounding box center [1471, 256] width 63 height 20
click at [1372, 141] on input "Pod 8" at bounding box center [1410, 141] width 186 height 29
type input "Cube 4"
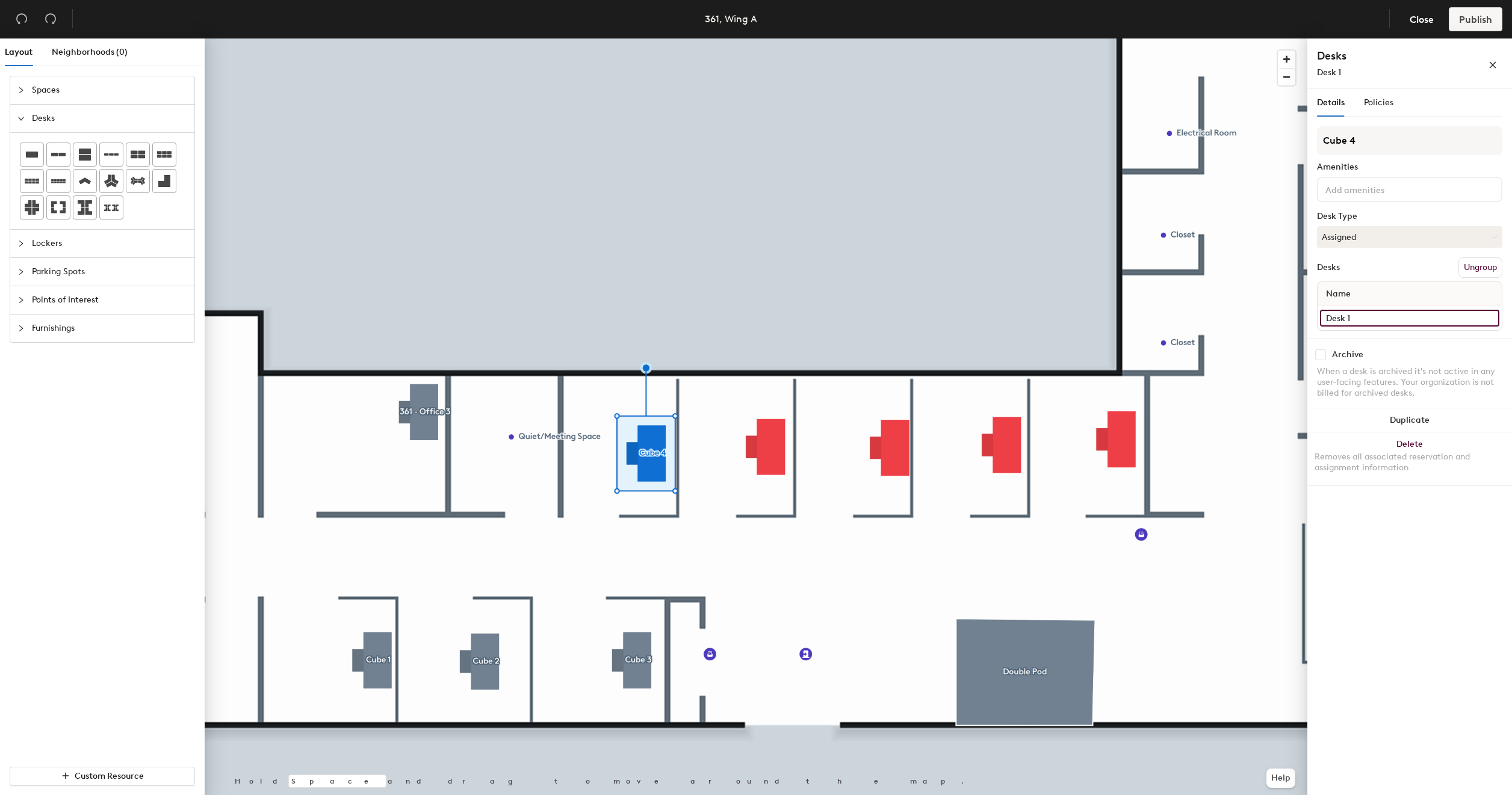
click at [1366, 313] on input "Desk 1" at bounding box center [1410, 318] width 179 height 17
type input "361 - Cube 4"
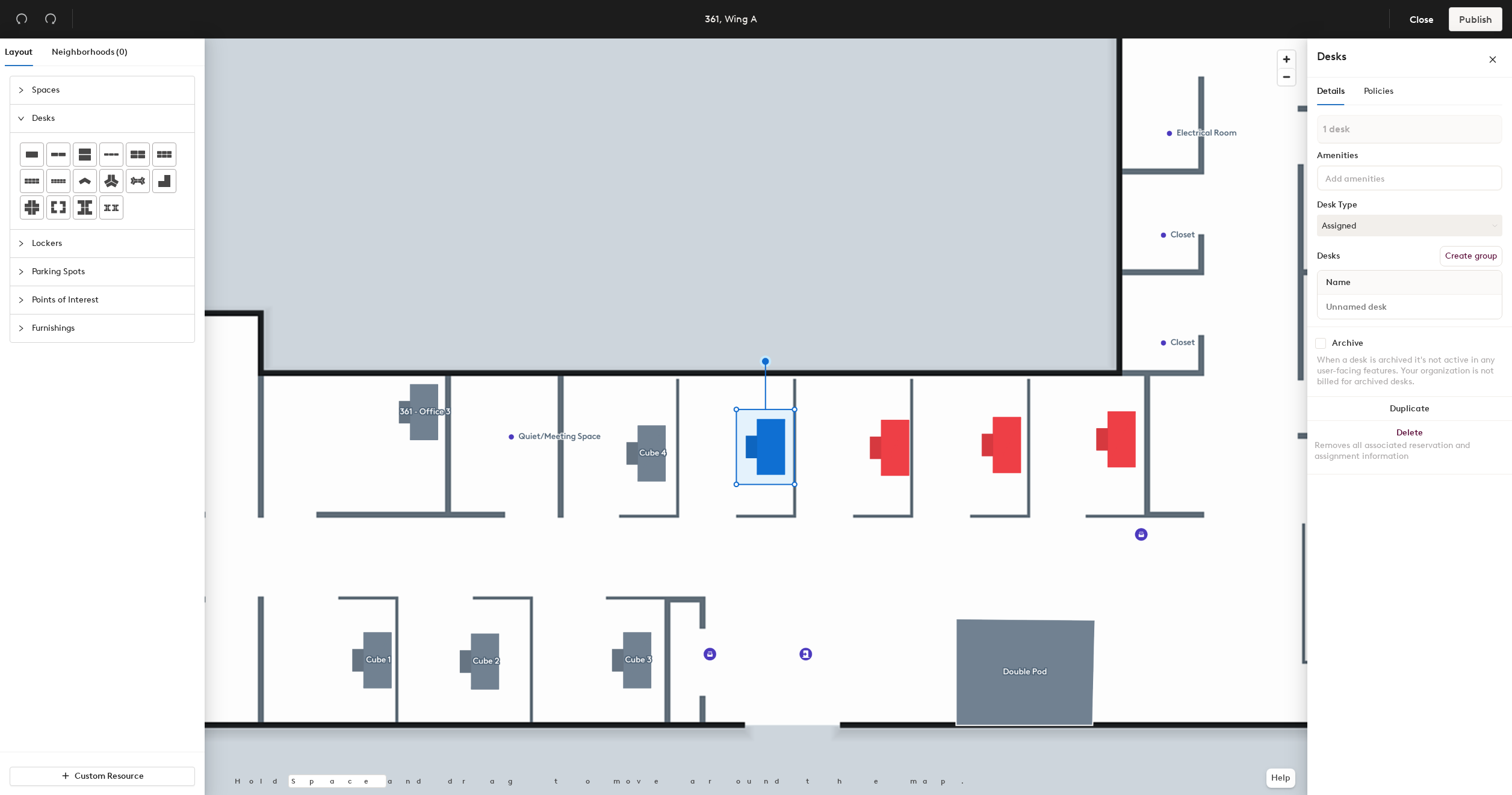
click at [1470, 260] on button "Create group" at bounding box center [1471, 256] width 63 height 20
